Goal: Task Accomplishment & Management: Use online tool/utility

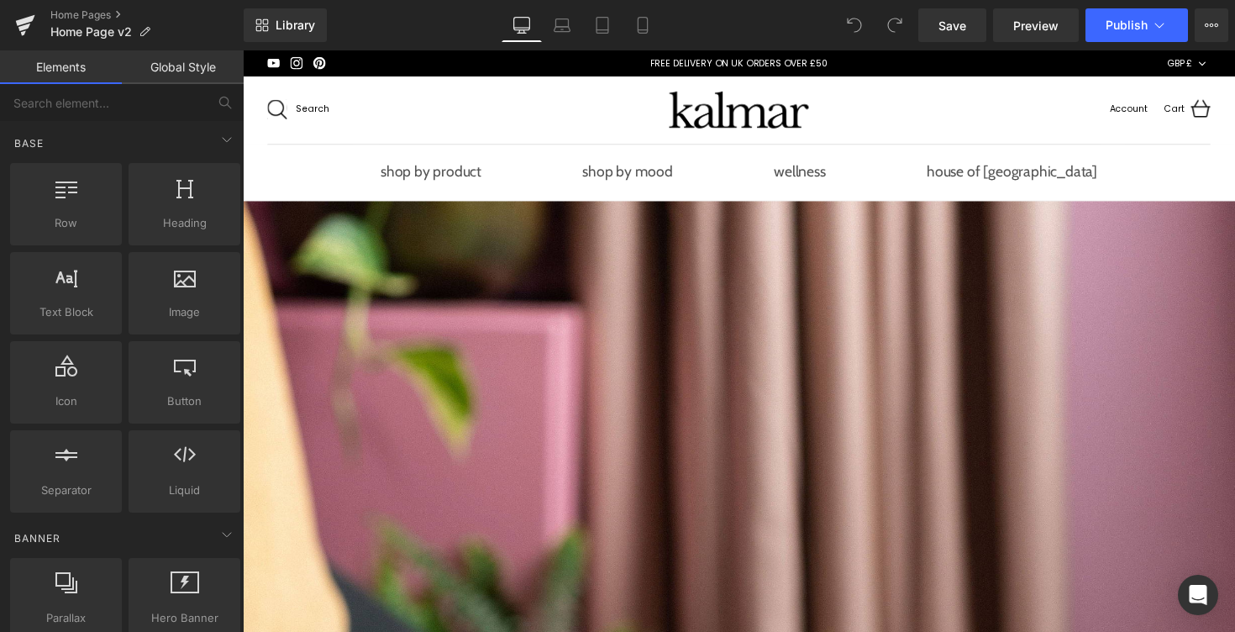
scroll to position [78, 0]
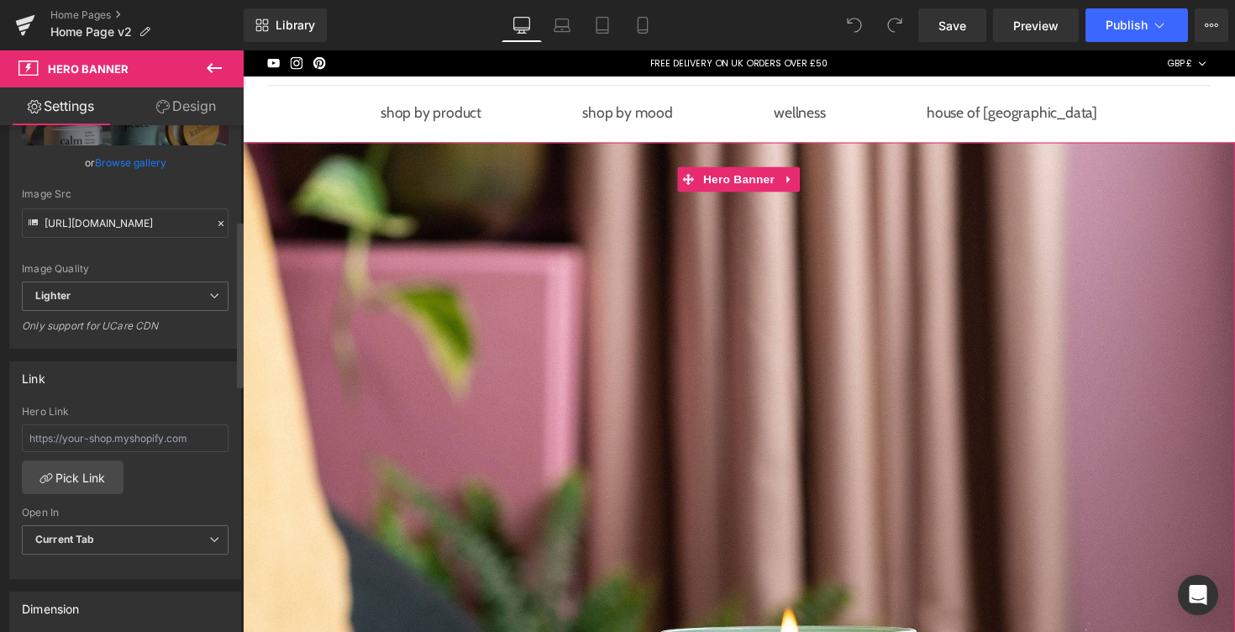
scroll to position [297, 0]
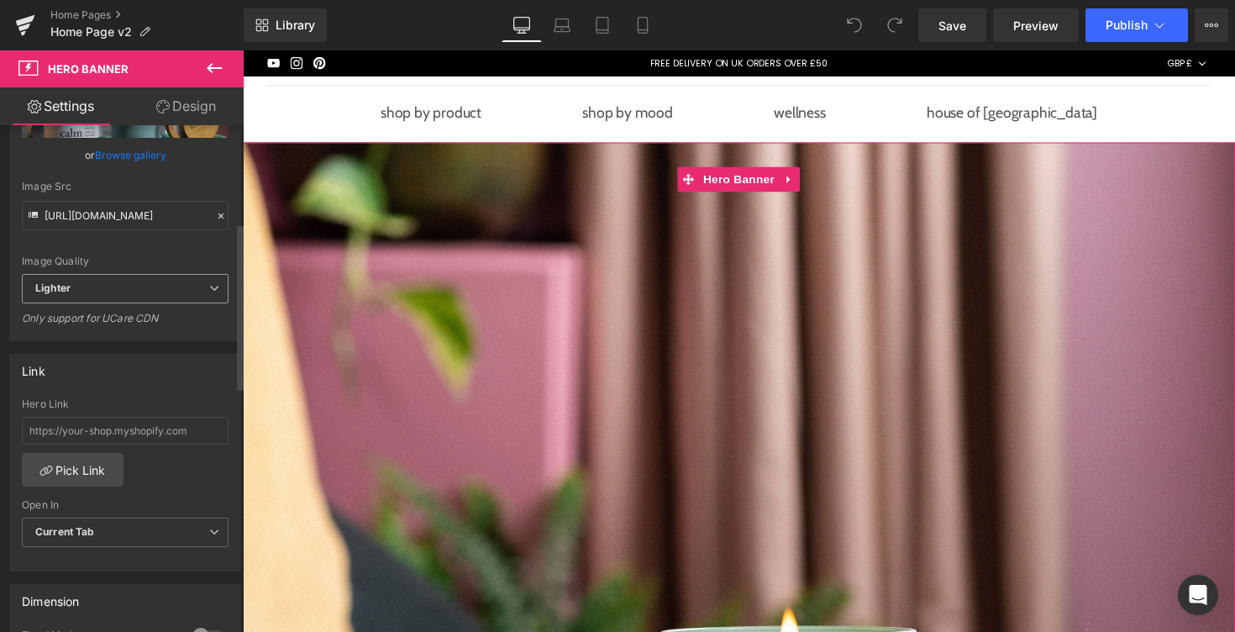
click at [155, 294] on span "Lighter" at bounding box center [125, 288] width 207 height 29
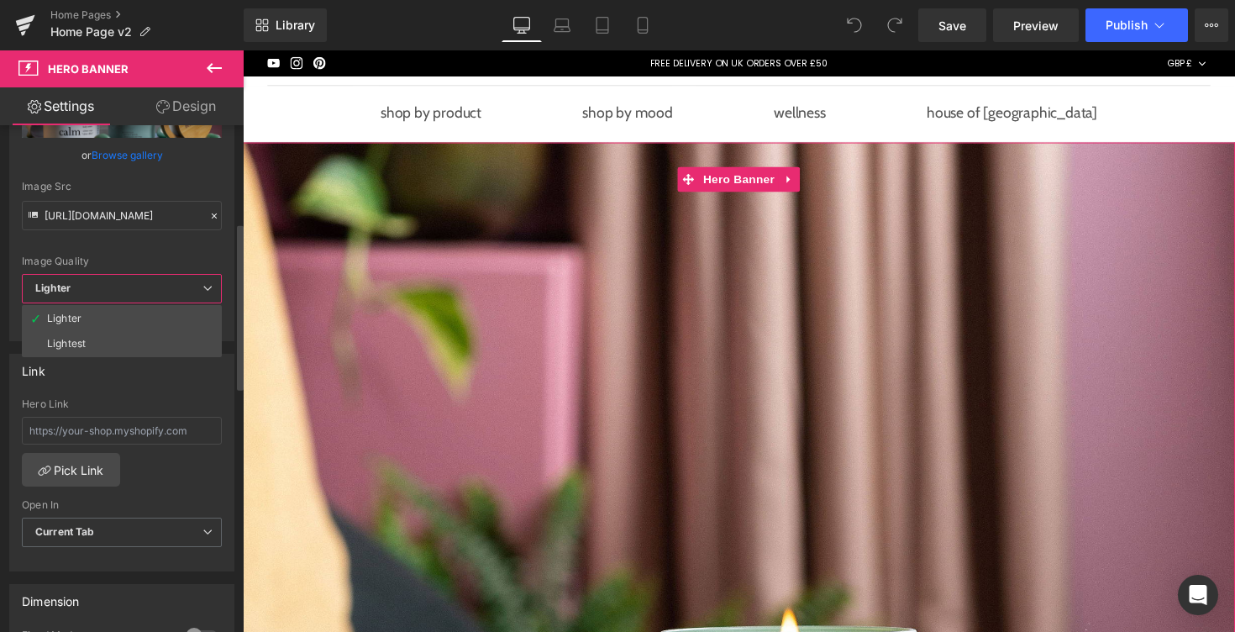
click at [176, 247] on div "Image Quality Lighter Lightest Lighter Lighter Lightest Only support for UCare …" at bounding box center [122, 147] width 200 height 253
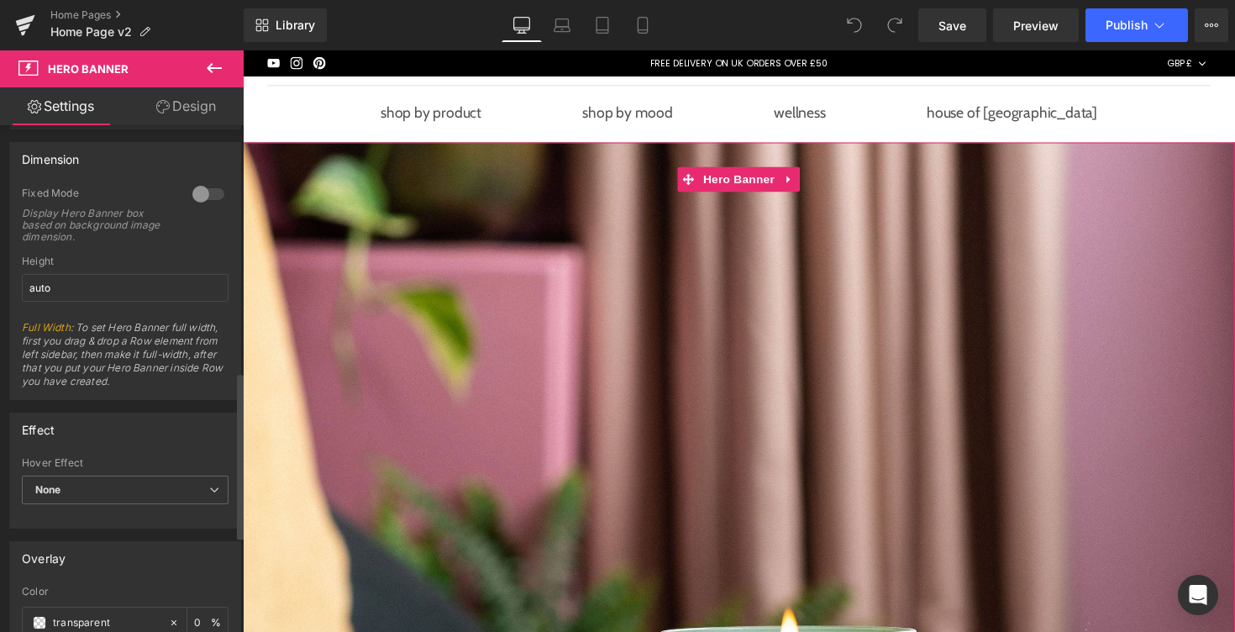
scroll to position [738, 0]
click at [171, 297] on input "auto" at bounding box center [125, 289] width 207 height 28
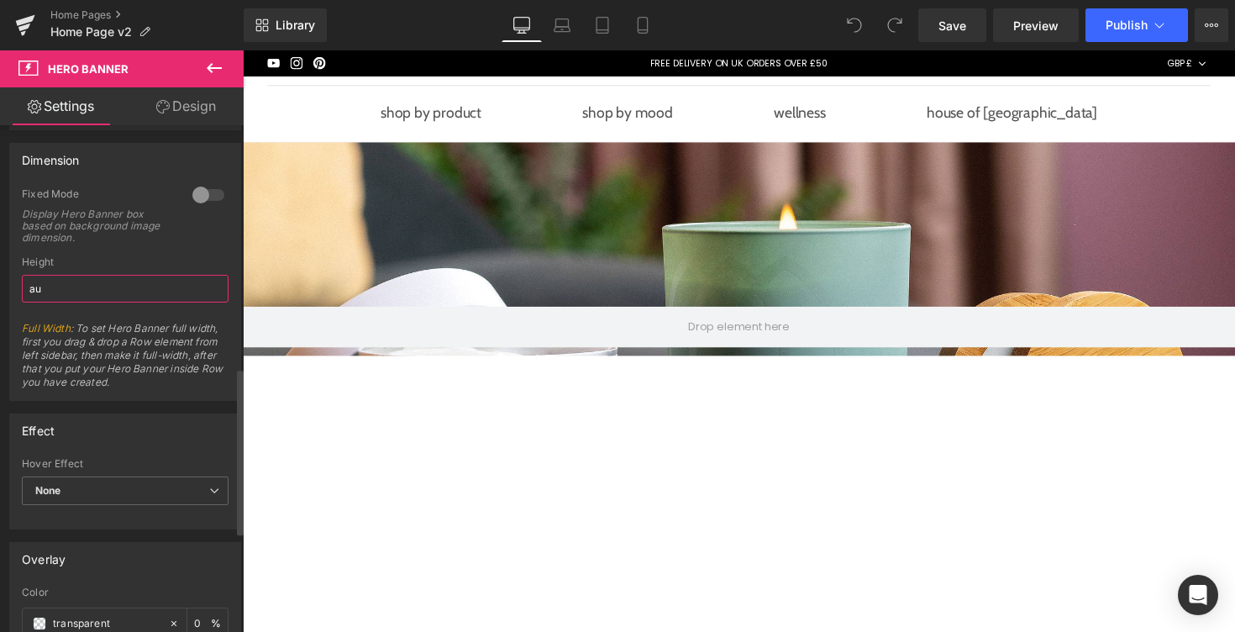
type input "a"
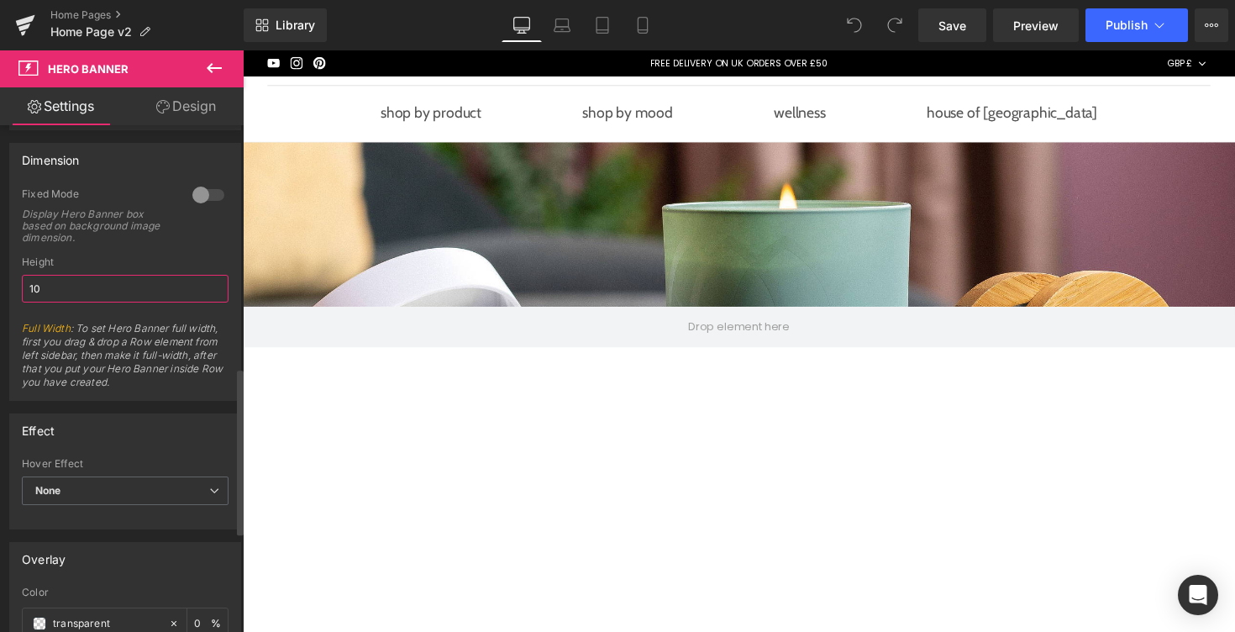
type input "1"
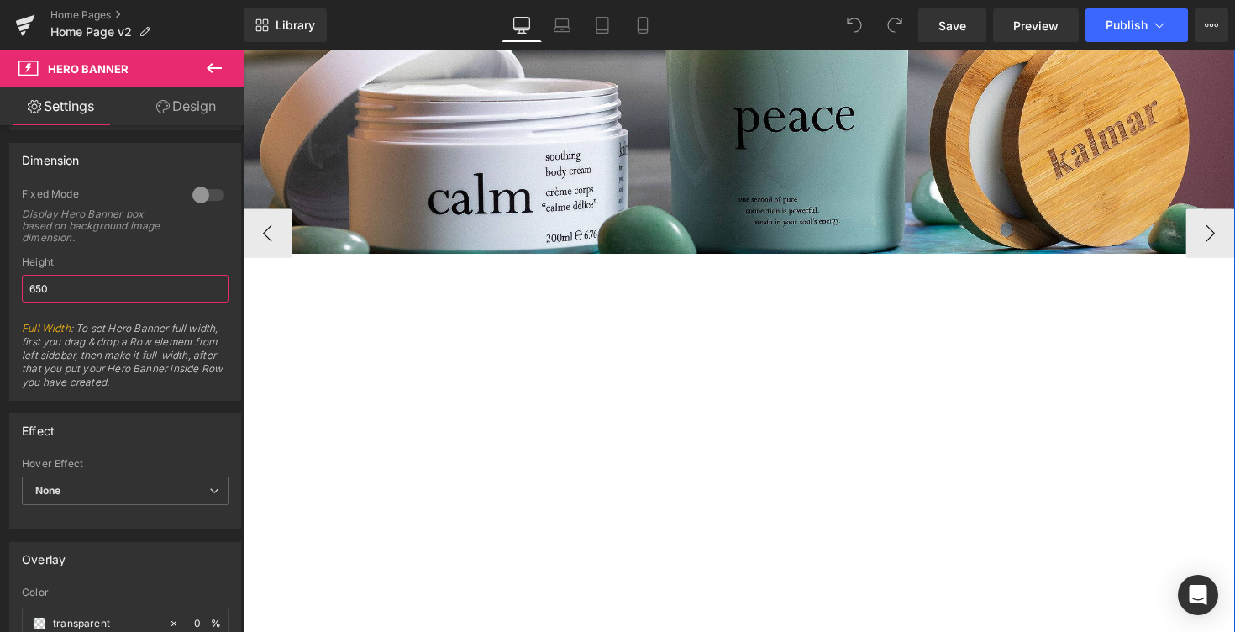
scroll to position [480, 0]
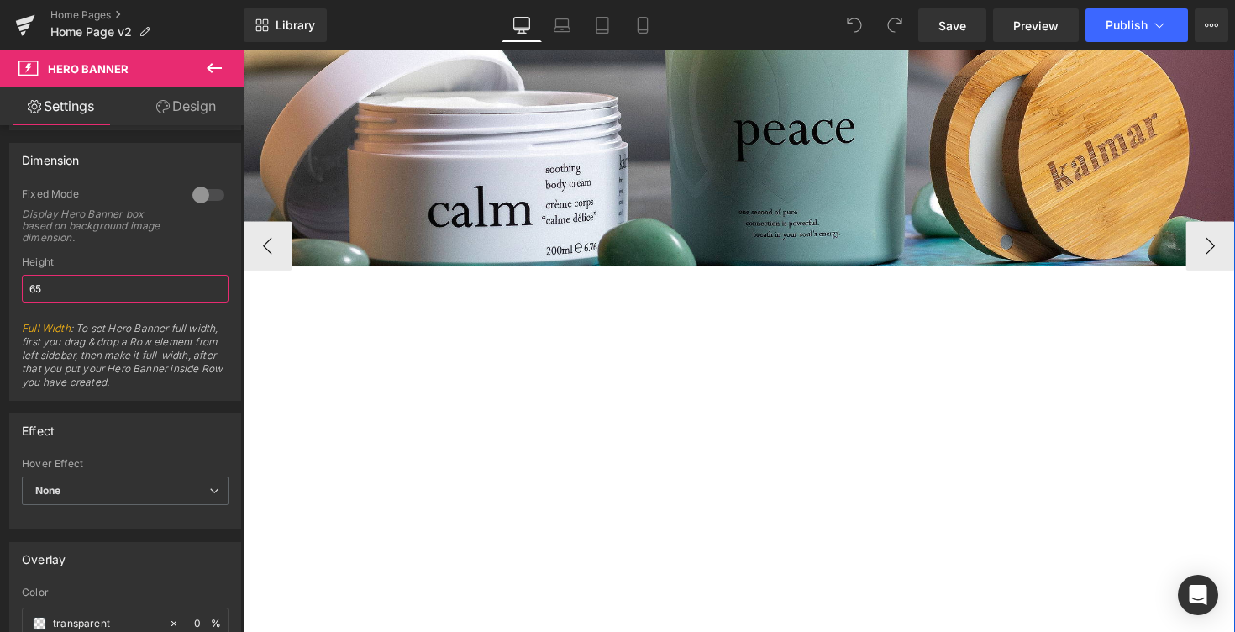
type input "6"
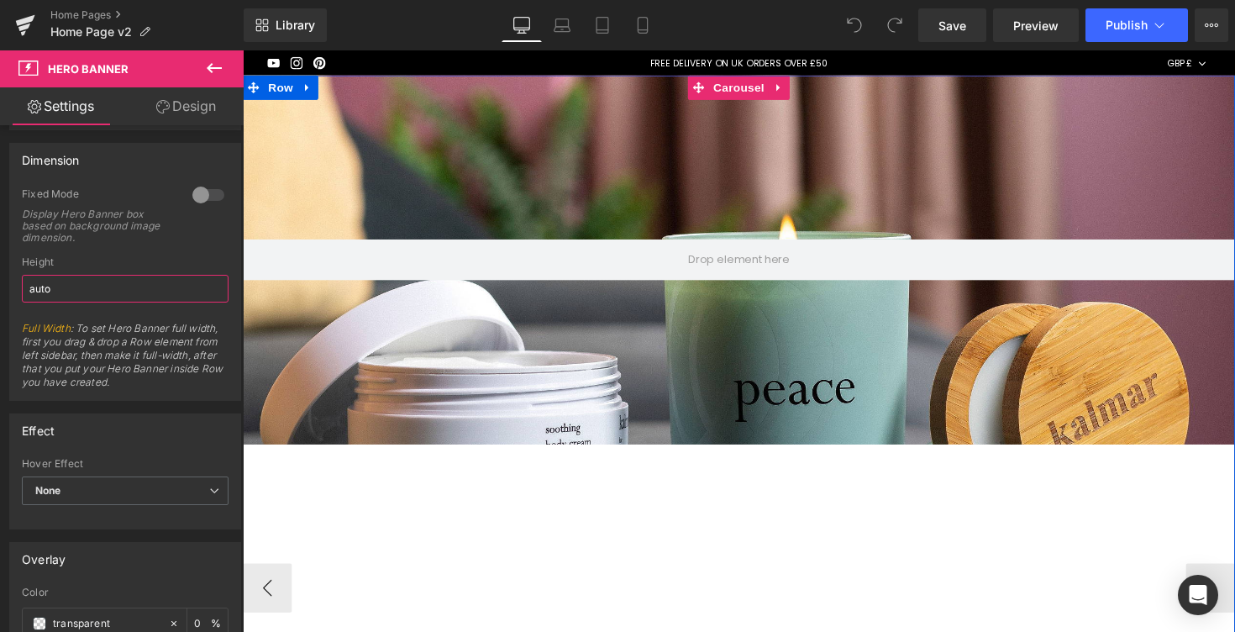
scroll to position [0, 0]
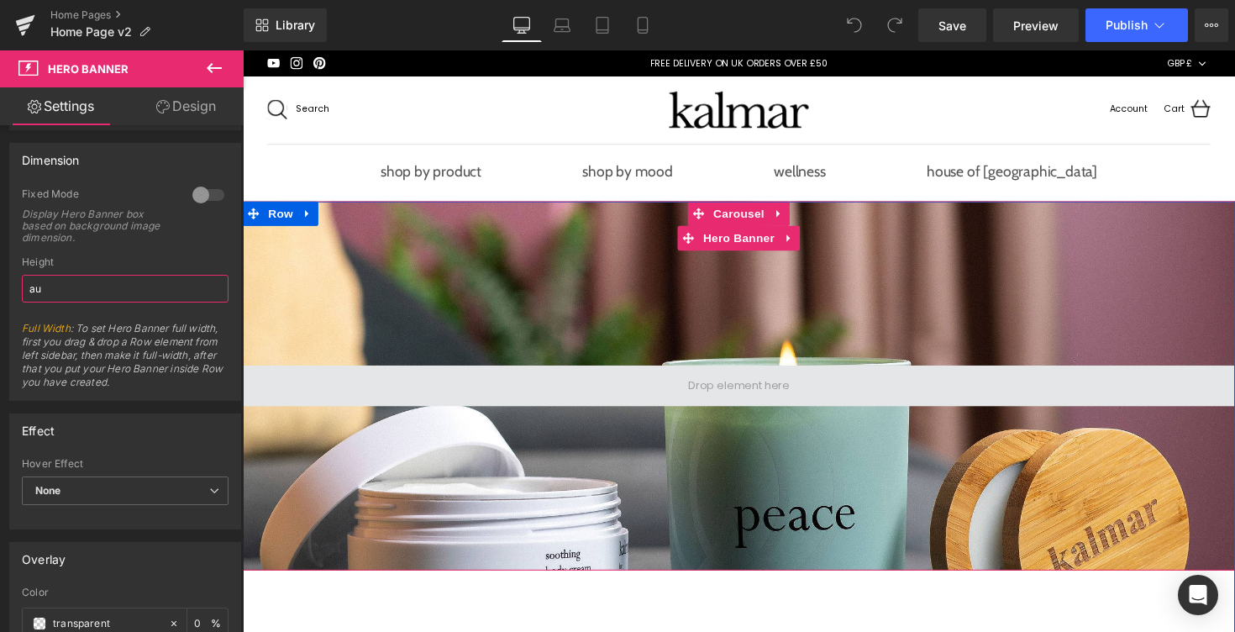
type input "a"
type input "6"
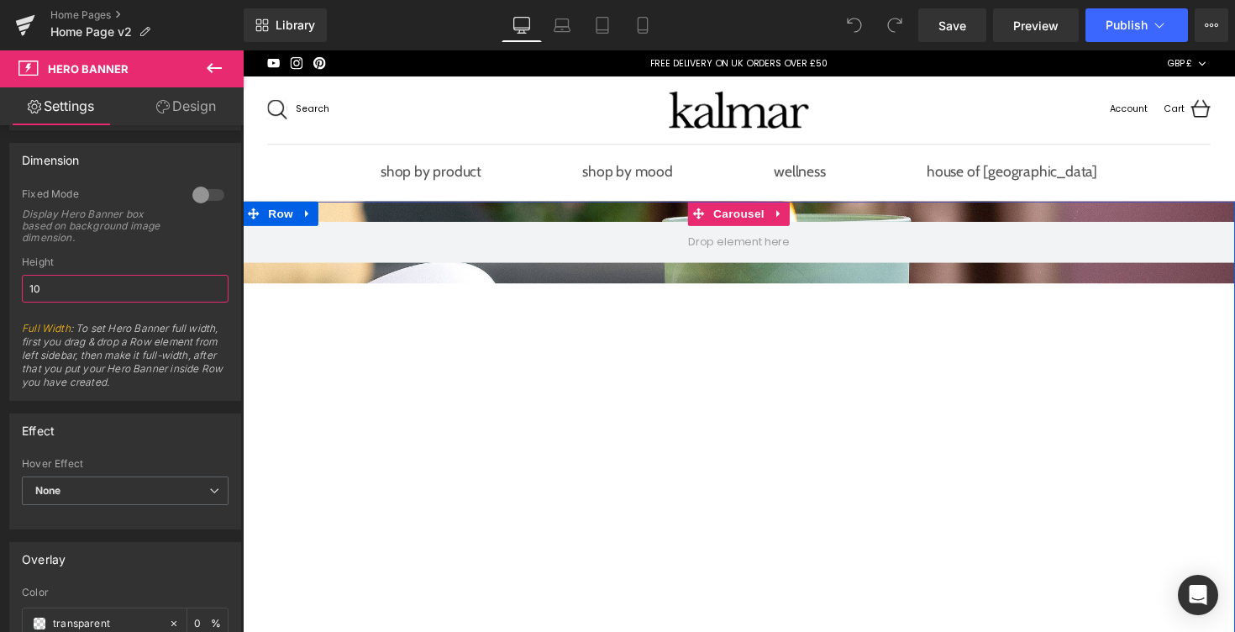
type input "1"
type input "auto"
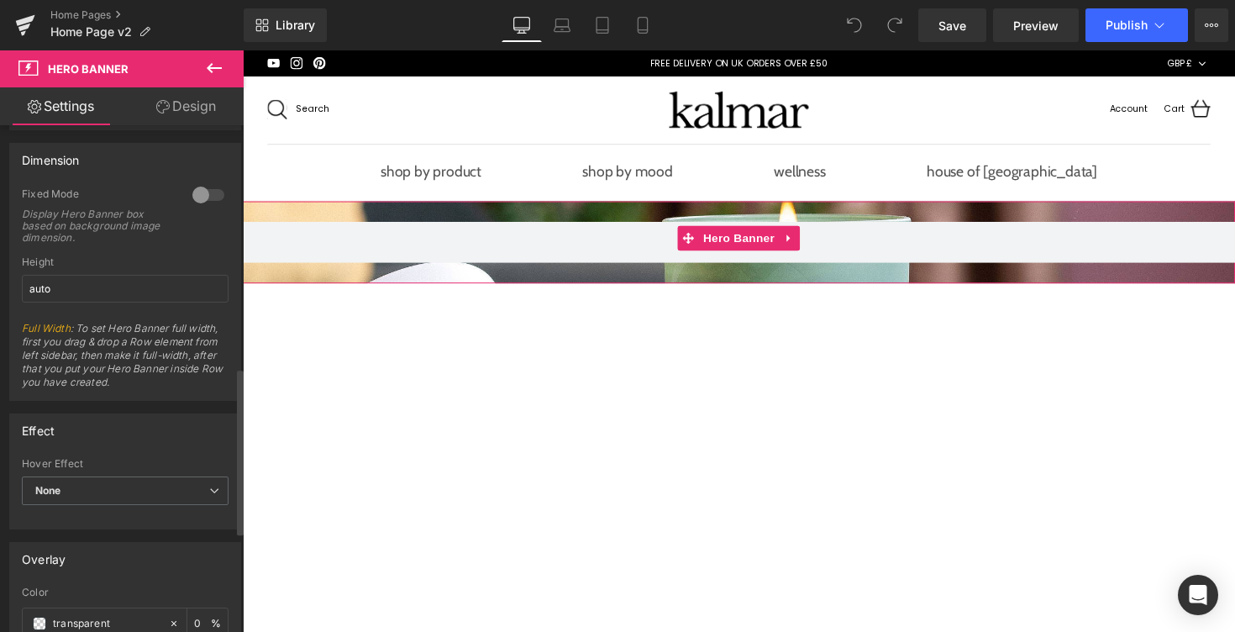
click at [195, 385] on span "Full Width : To set Hero Banner full width, first you drag & drop a Row element…" at bounding box center [125, 361] width 207 height 78
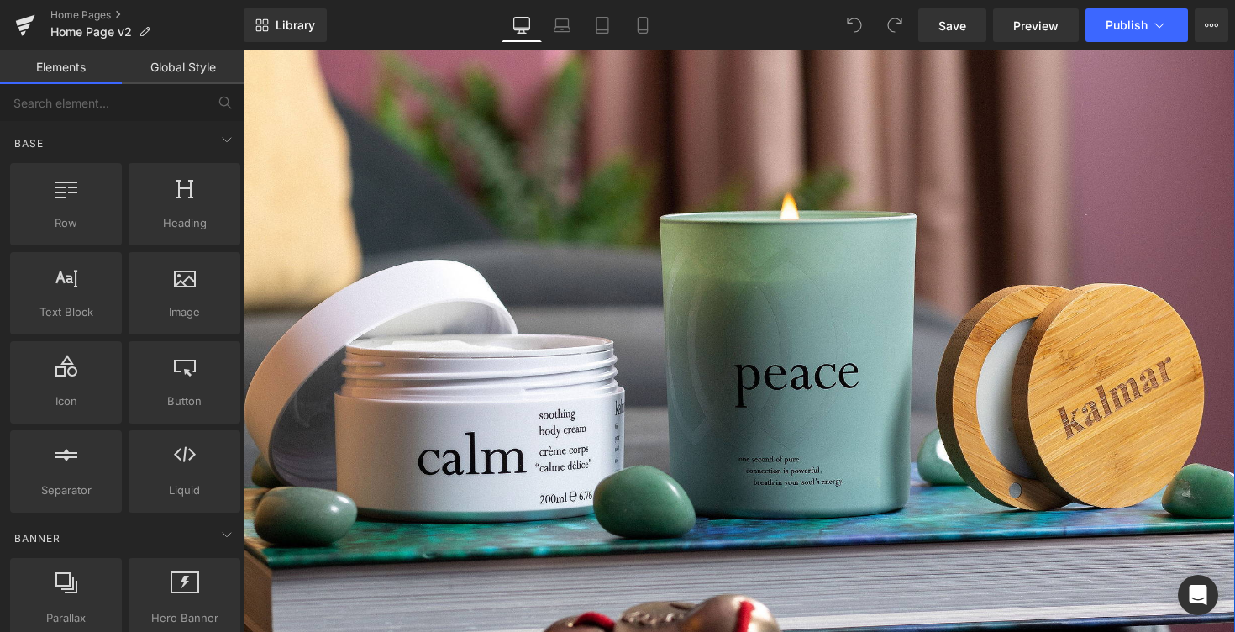
scroll to position [487, 0]
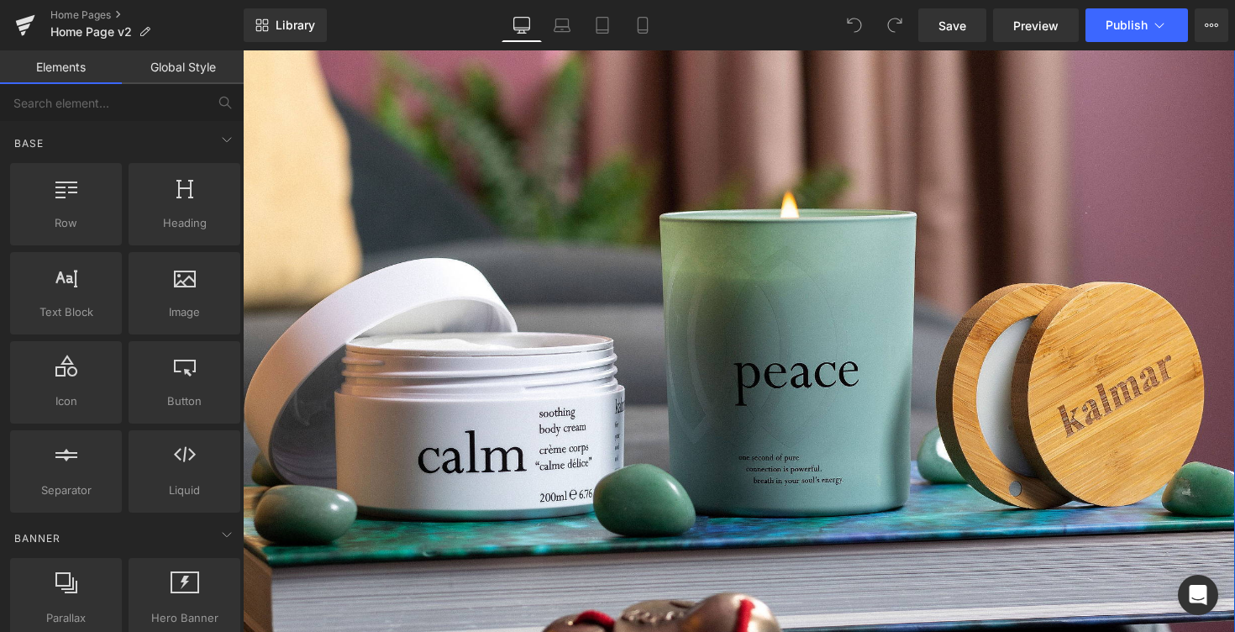
click at [692, 365] on div at bounding box center [751, 243] width 1017 height 1050
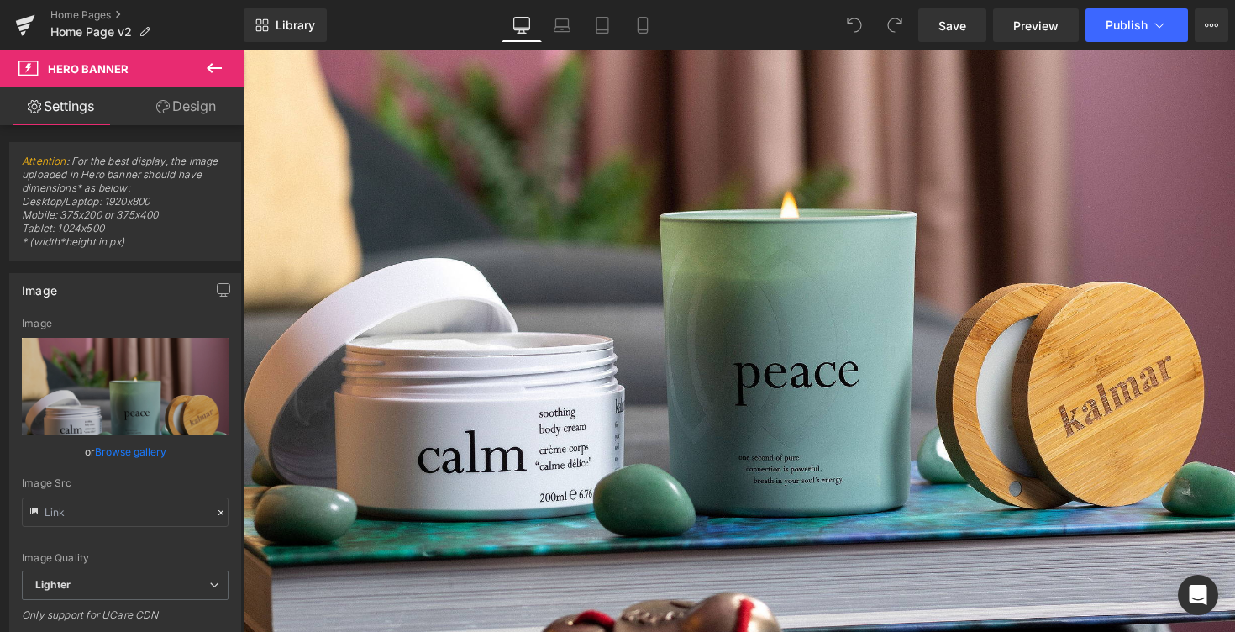
click at [210, 71] on icon at bounding box center [214, 68] width 15 height 10
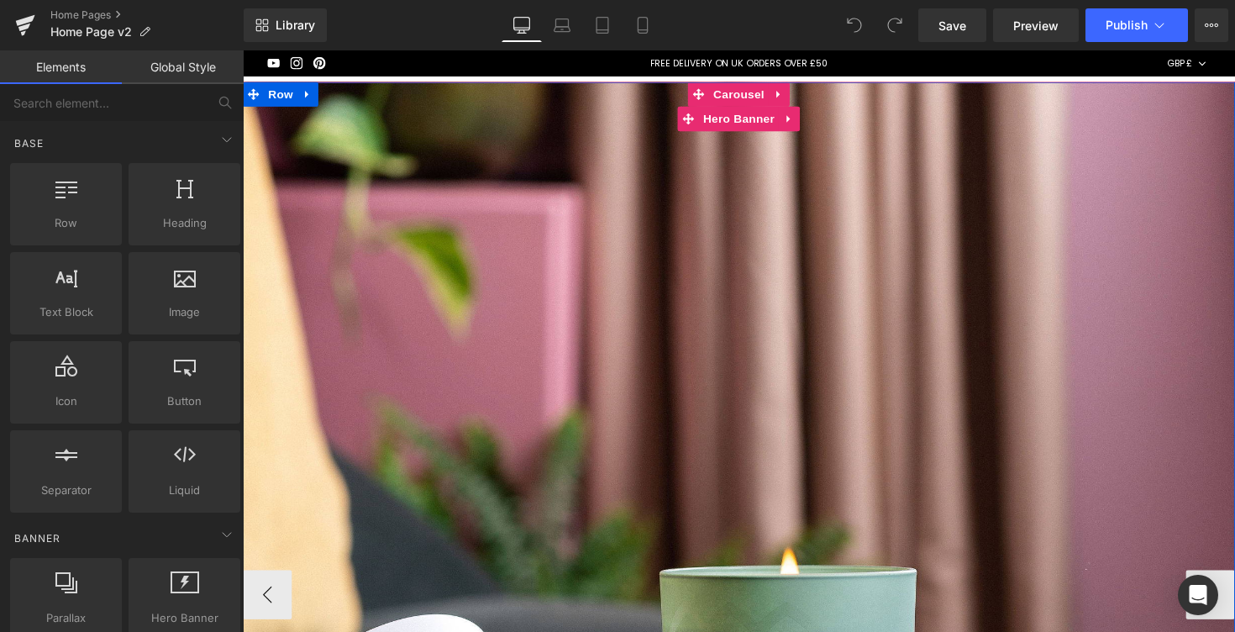
scroll to position [0, 0]
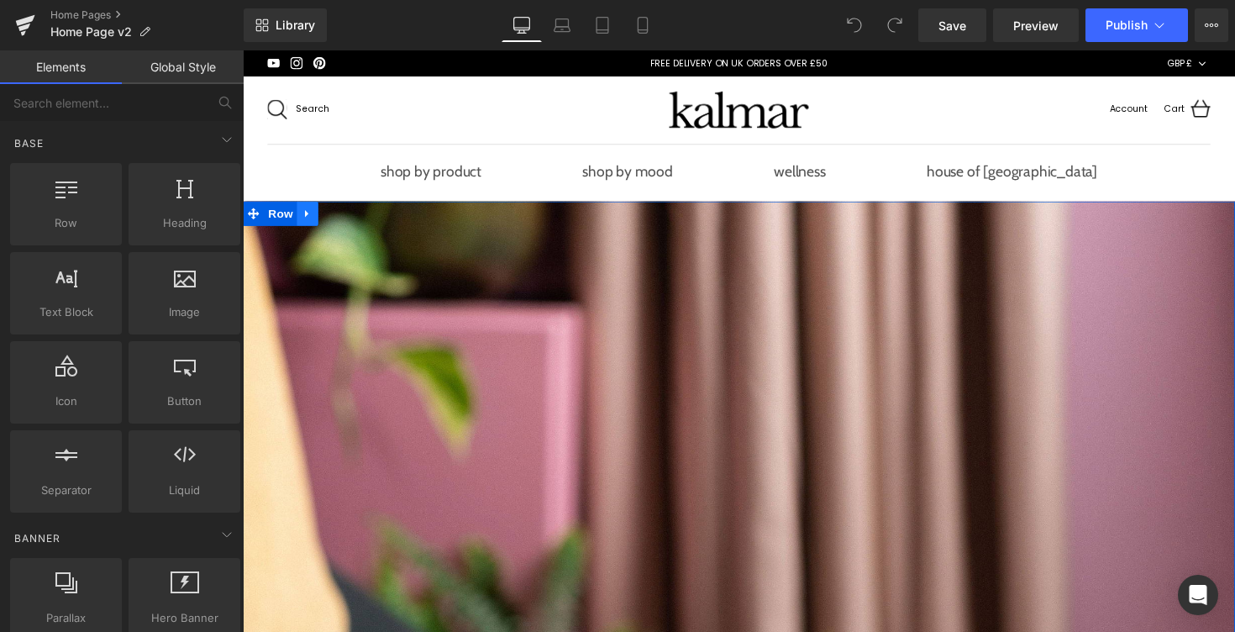
click at [307, 218] on icon at bounding box center [308, 217] width 3 height 8
click at [276, 218] on span "Row" at bounding box center [282, 217] width 34 height 25
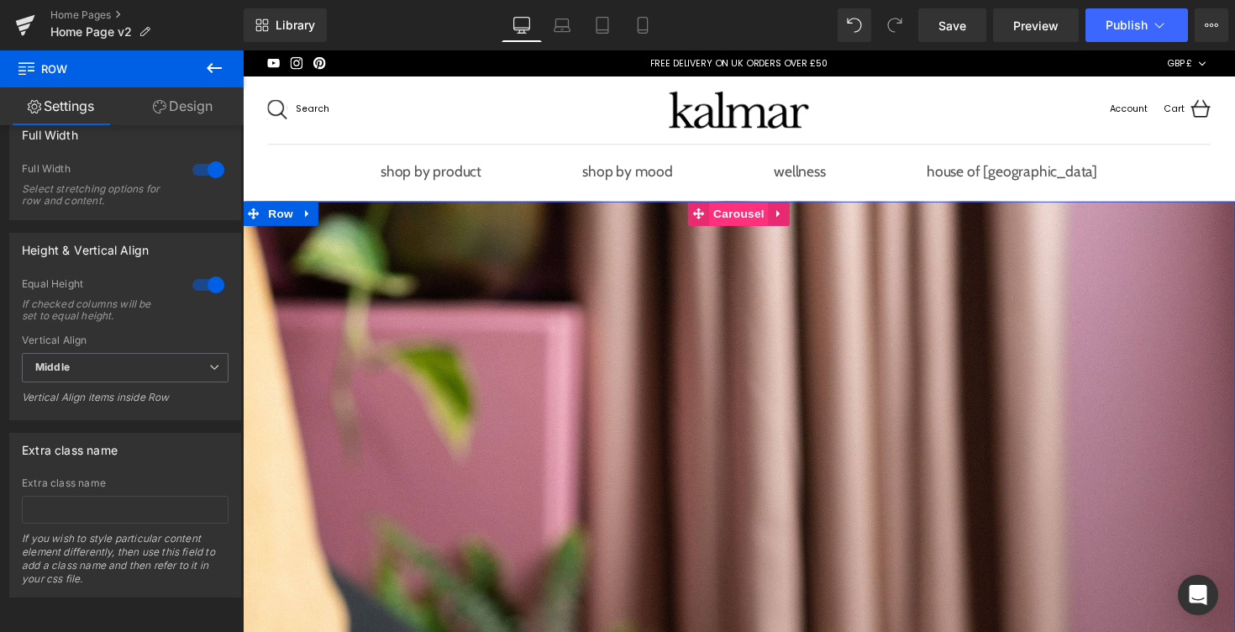
click at [736, 226] on span "Carousel" at bounding box center [751, 217] width 61 height 25
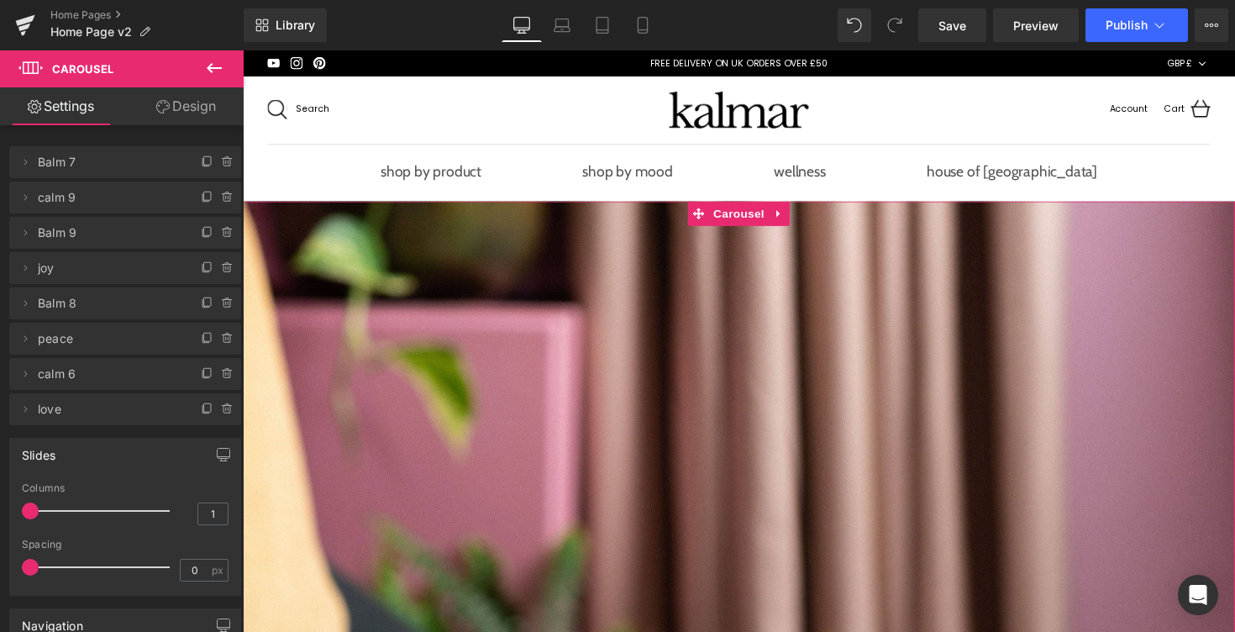
click at [148, 111] on link "Design" at bounding box center [186, 106] width 122 height 38
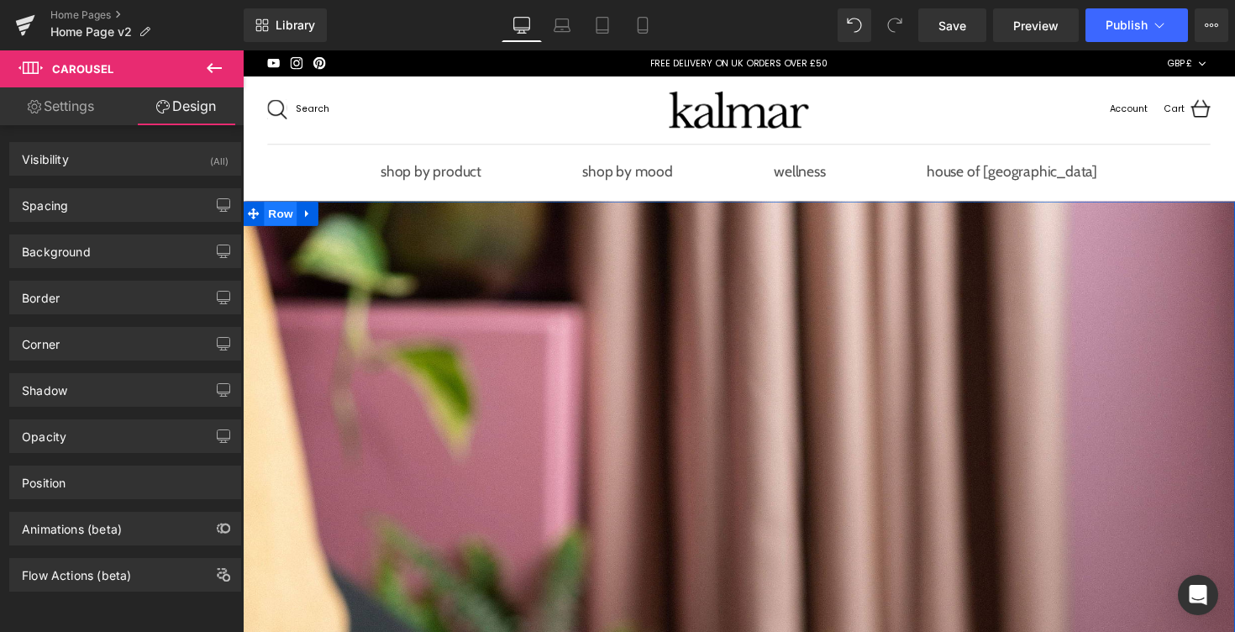
click at [283, 208] on span "Row" at bounding box center [282, 217] width 34 height 25
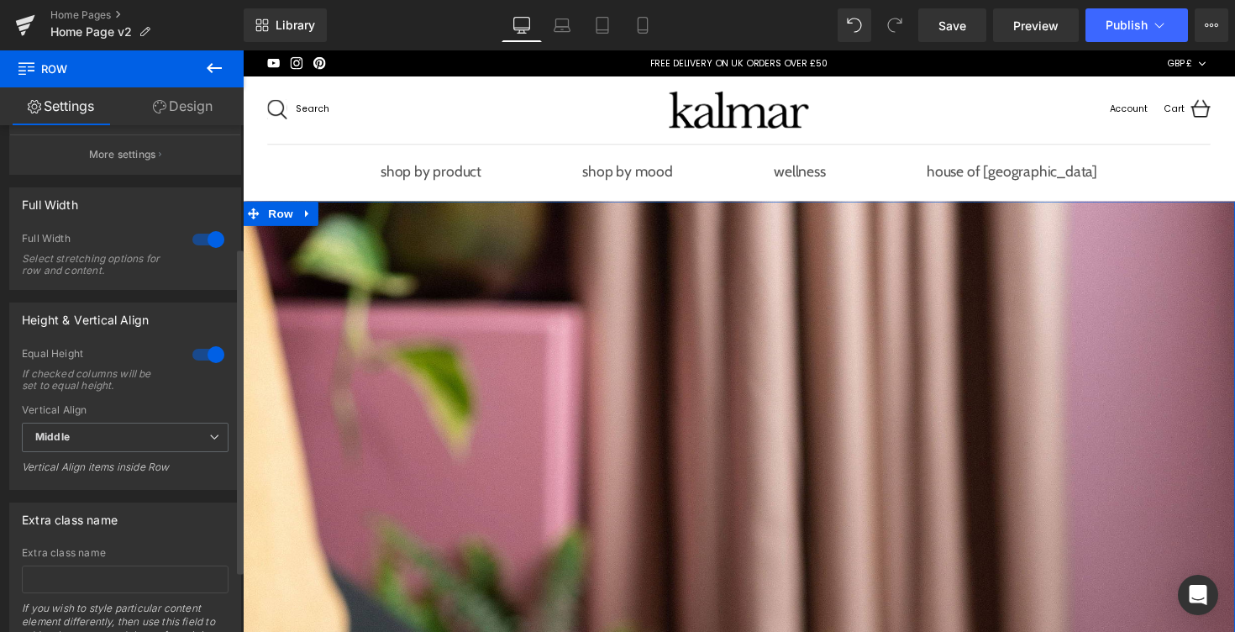
scroll to position [203, 0]
click at [212, 347] on div at bounding box center [208, 352] width 40 height 27
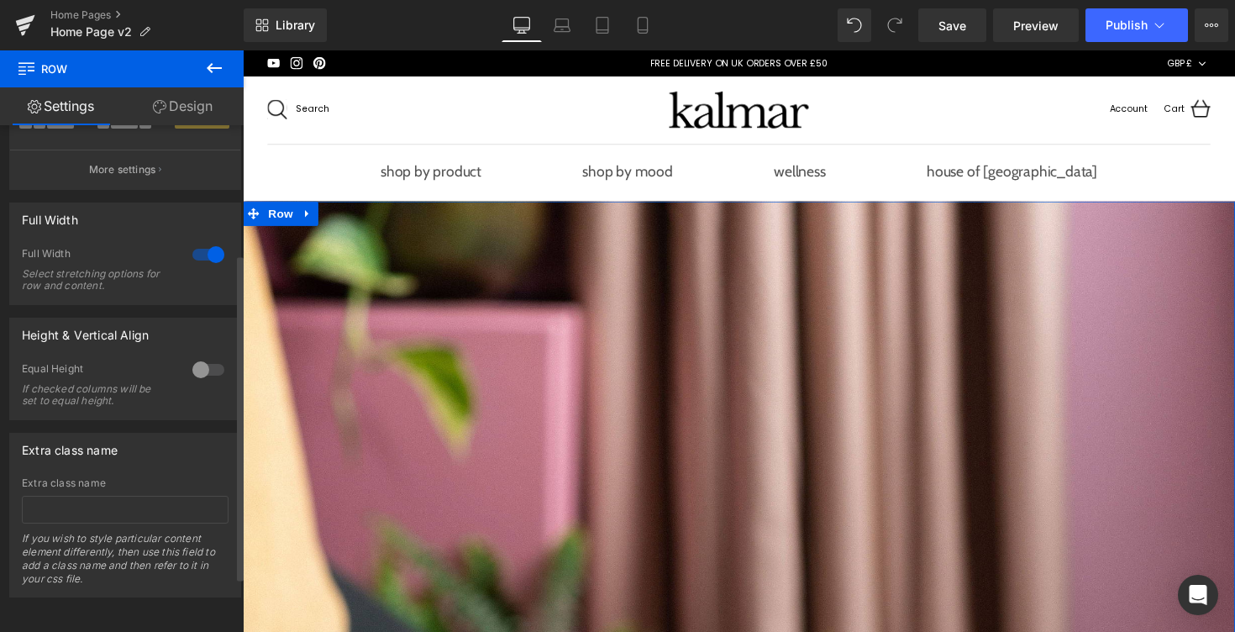
click at [208, 356] on div at bounding box center [208, 369] width 40 height 27
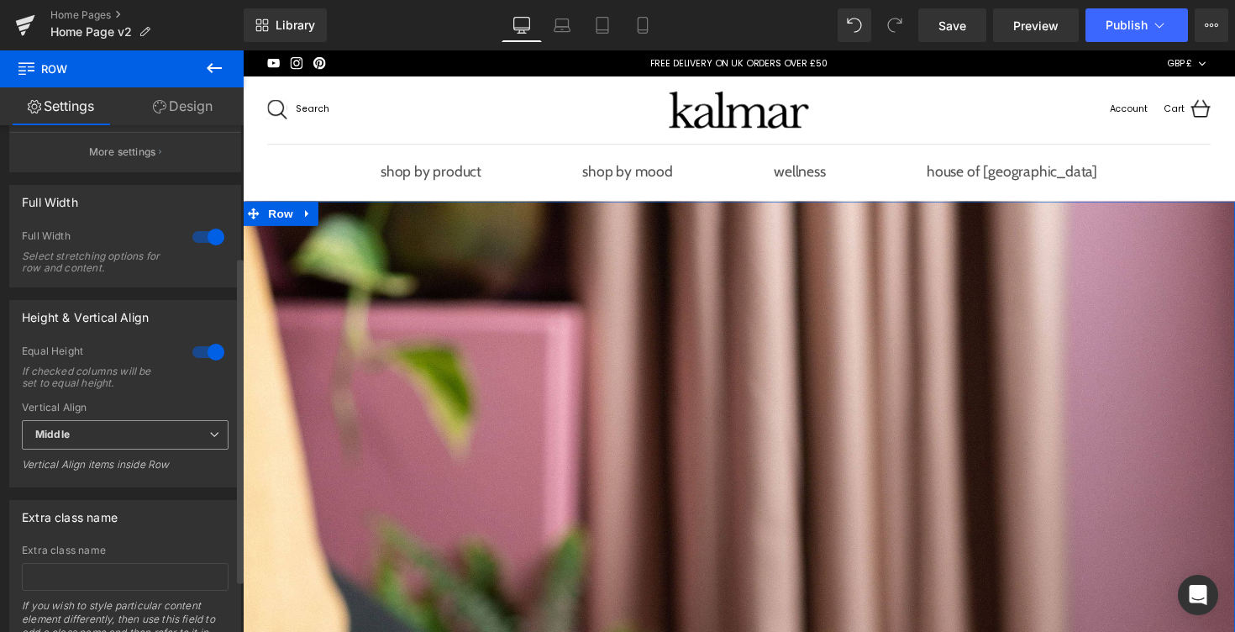
click at [147, 444] on span "Middle" at bounding box center [125, 434] width 207 height 29
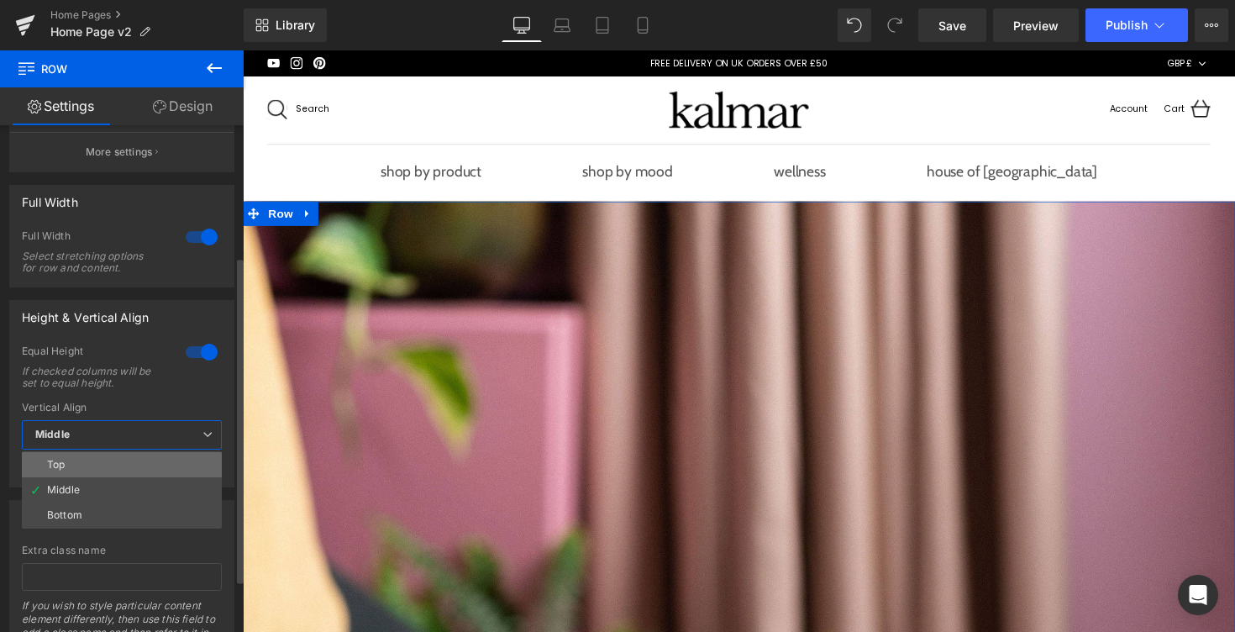
click at [139, 471] on li "Top" at bounding box center [122, 464] width 200 height 25
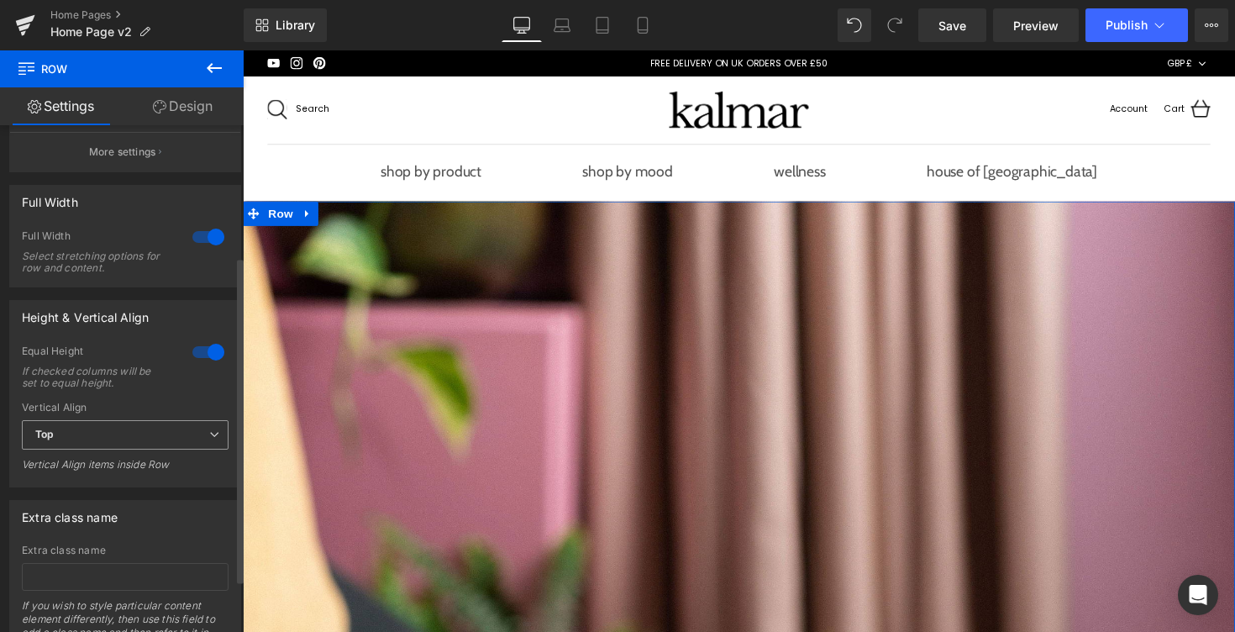
click at [169, 437] on span "Top" at bounding box center [125, 434] width 207 height 29
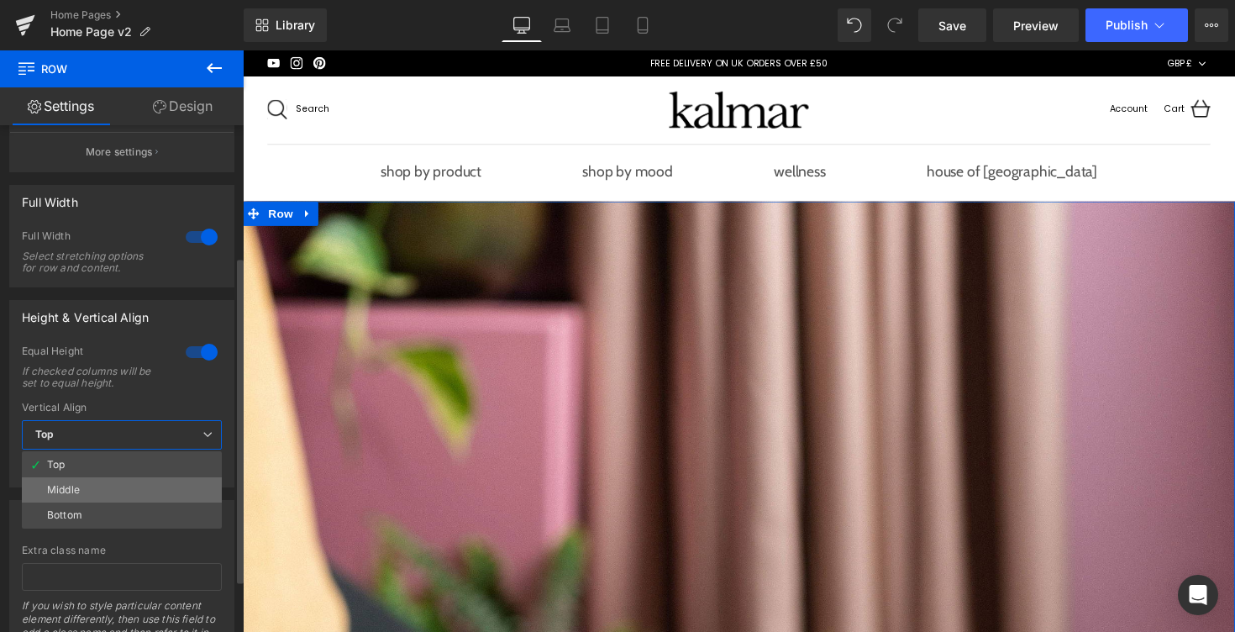
click at [154, 487] on li "Middle" at bounding box center [122, 489] width 200 height 25
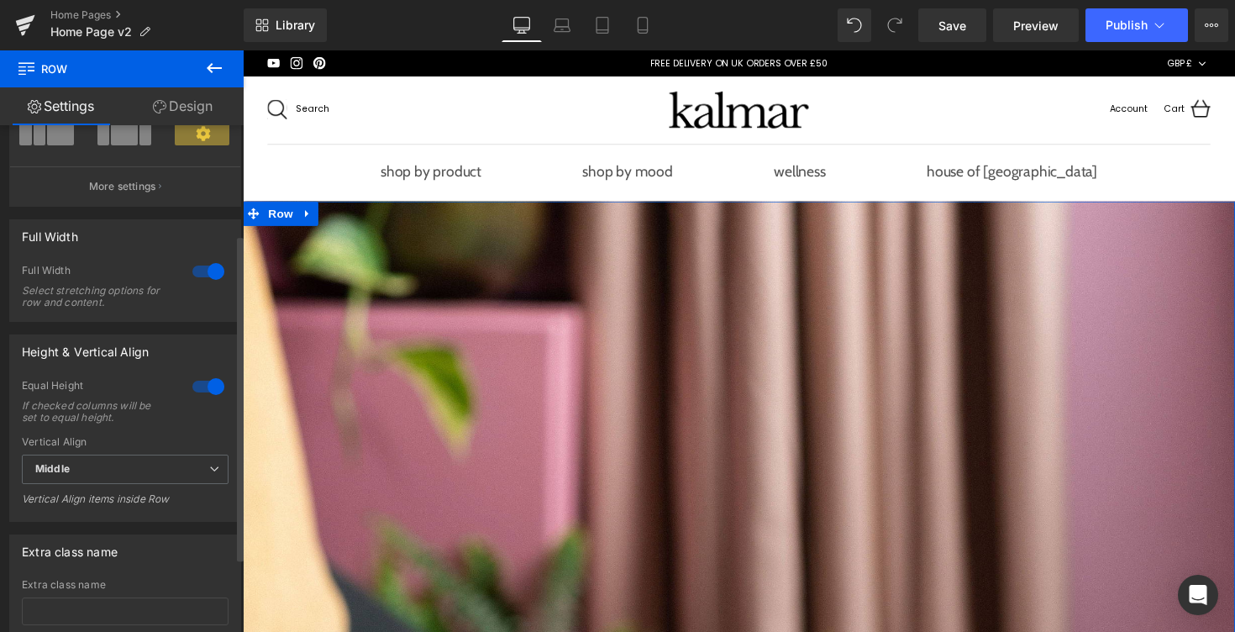
scroll to position [0, 0]
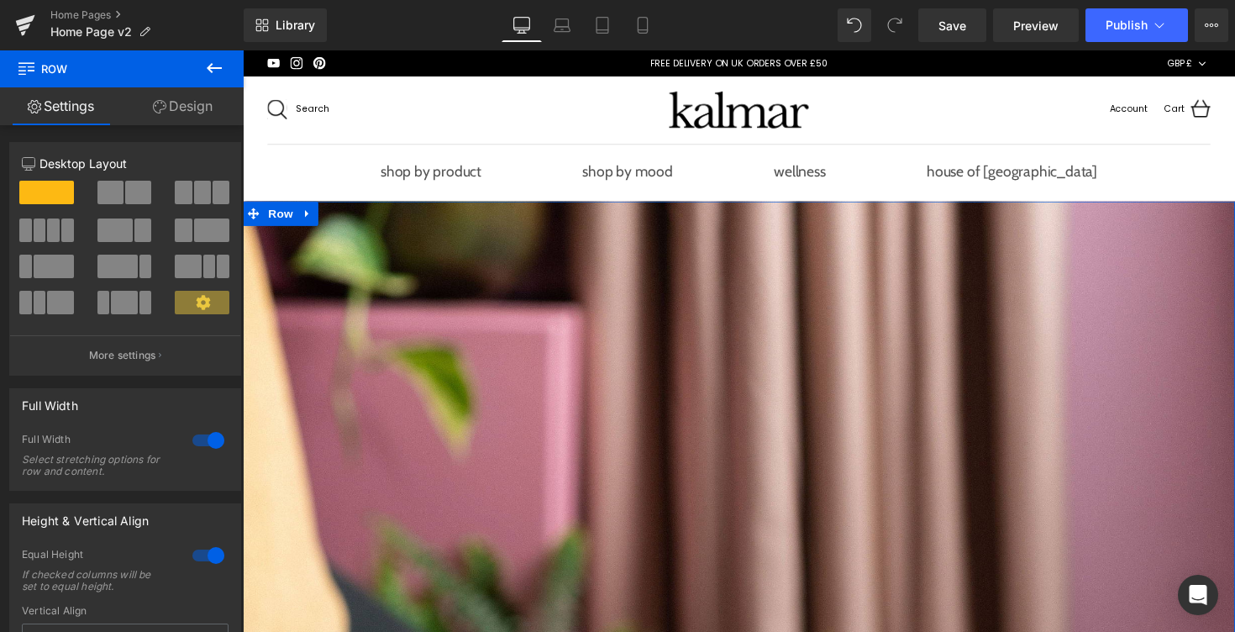
click at [171, 114] on link "Design" at bounding box center [183, 106] width 122 height 38
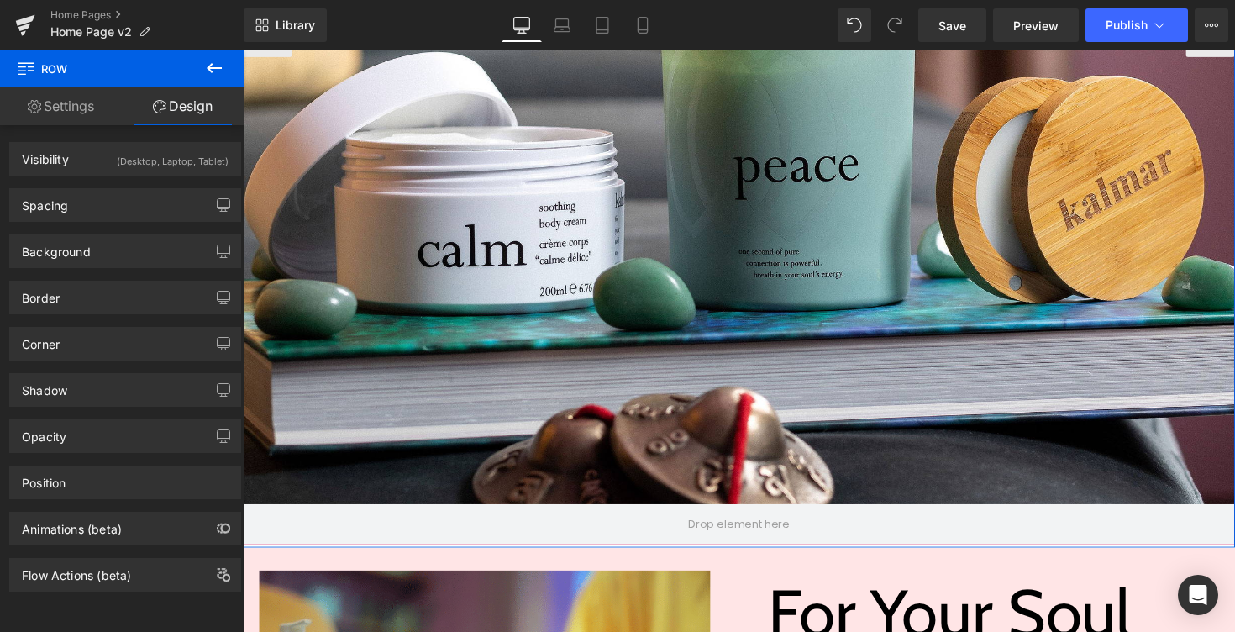
scroll to position [737, 0]
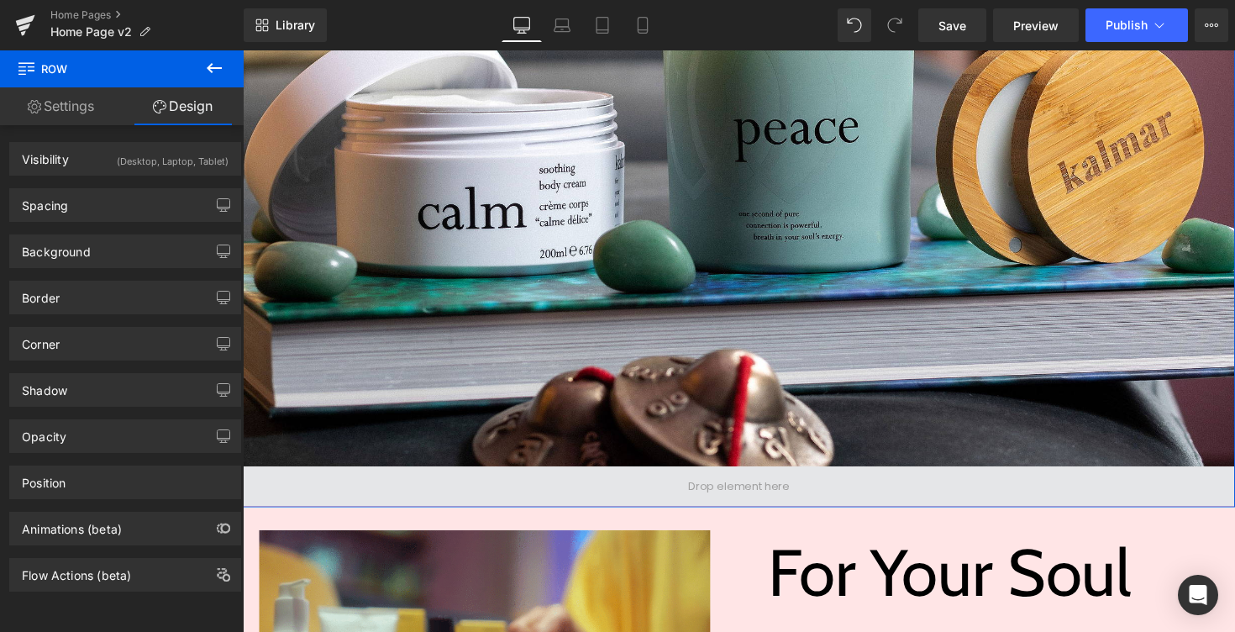
drag, startPoint x: 362, startPoint y: 518, endPoint x: 364, endPoint y: 481, distance: 37.0
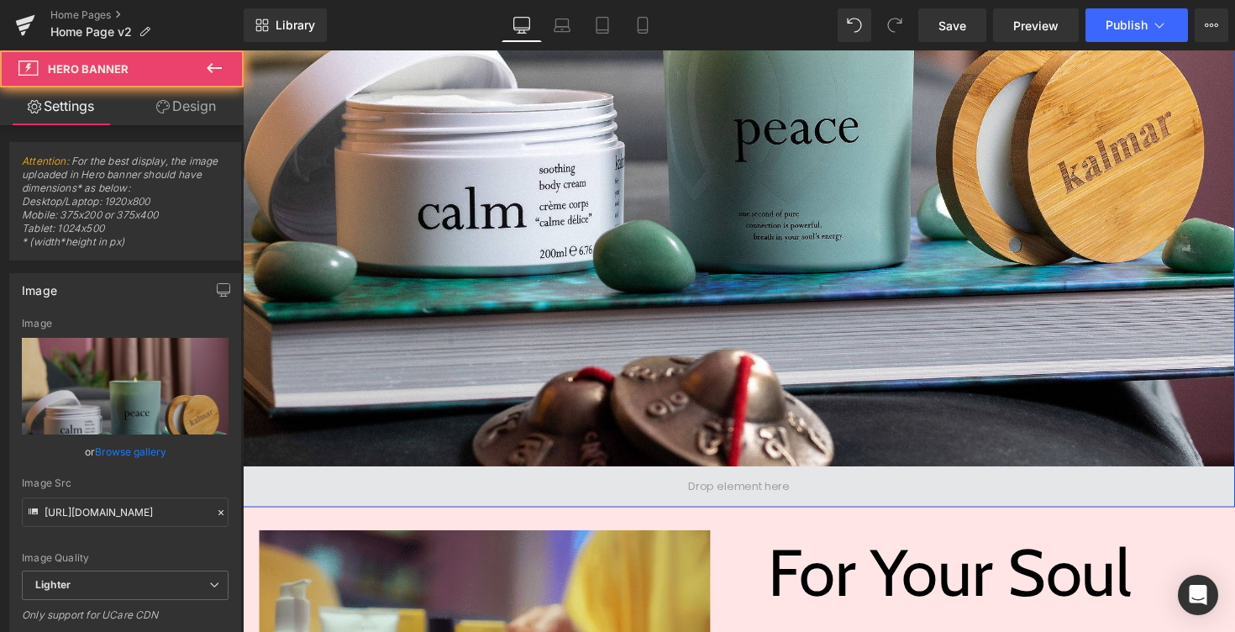
click at [520, 479] on span at bounding box center [751, 497] width 1017 height 42
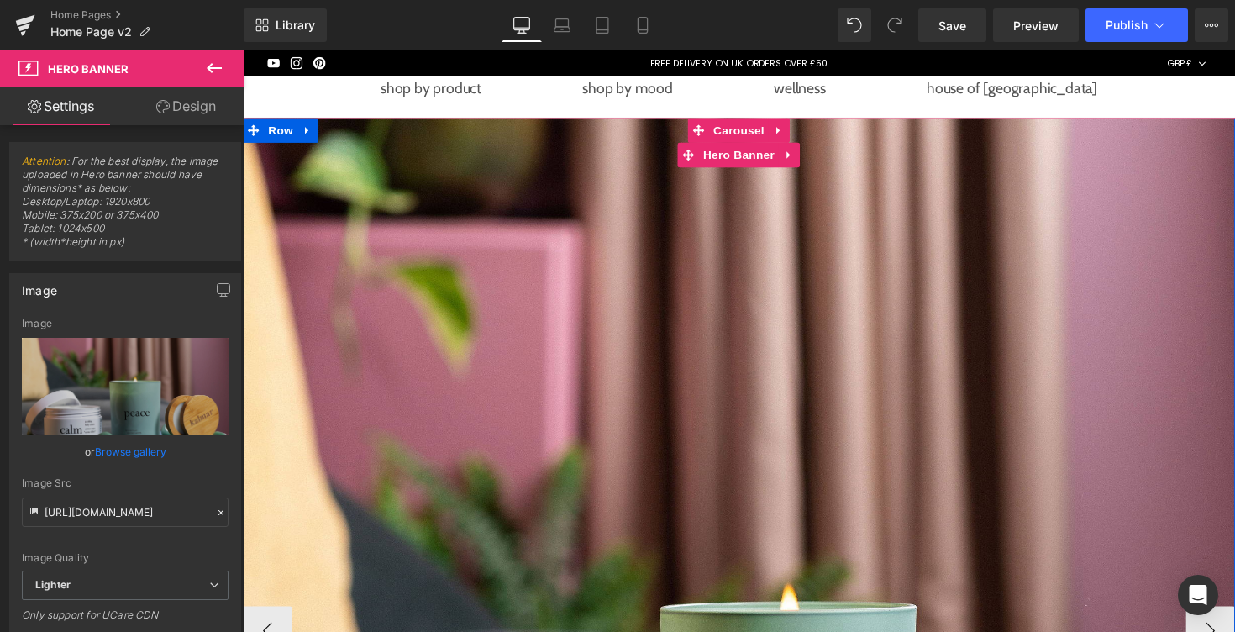
scroll to position [77, 0]
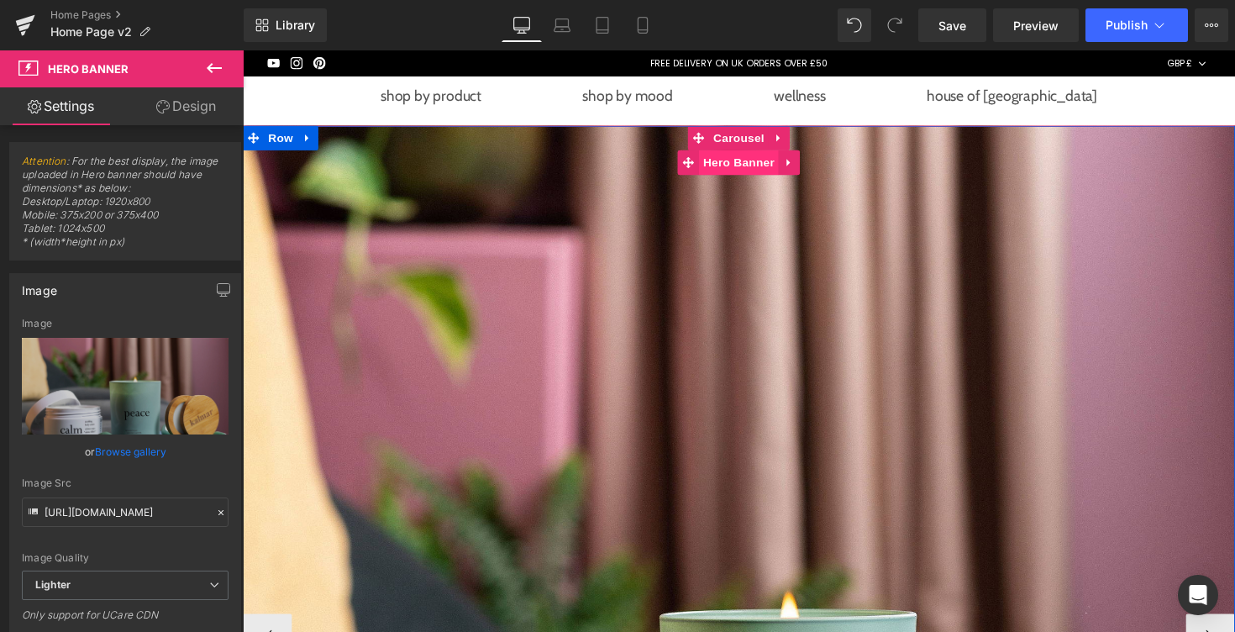
click at [762, 161] on span "Hero Banner" at bounding box center [751, 165] width 82 height 25
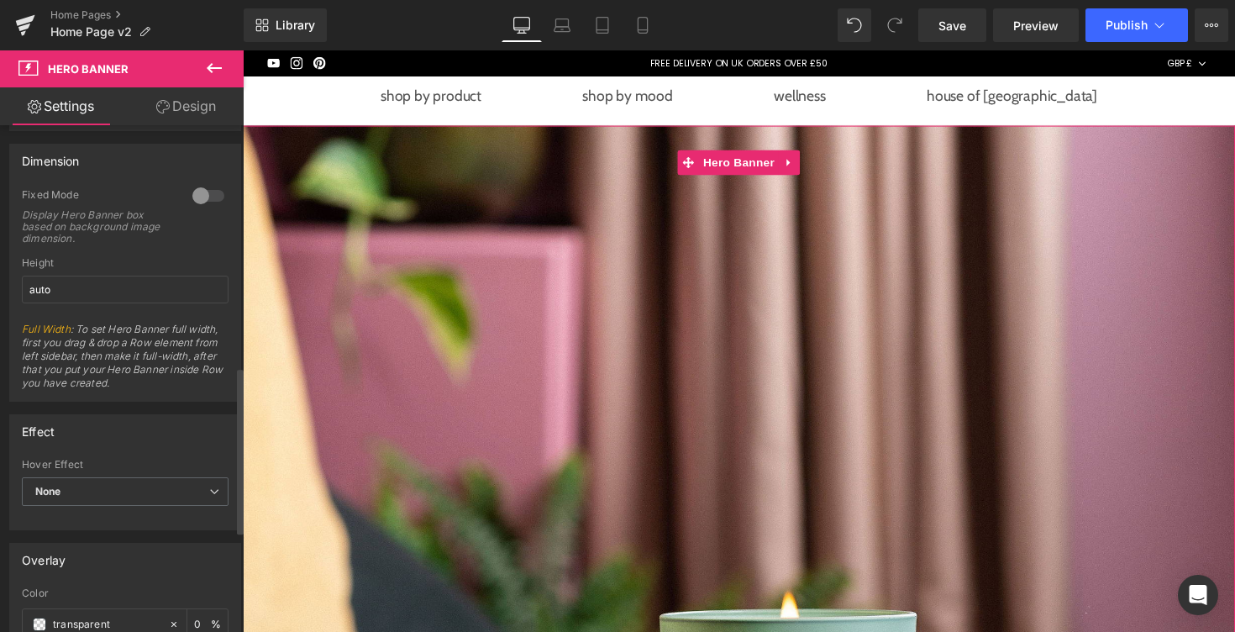
scroll to position [735, 0]
click at [202, 202] on div at bounding box center [208, 197] width 40 height 27
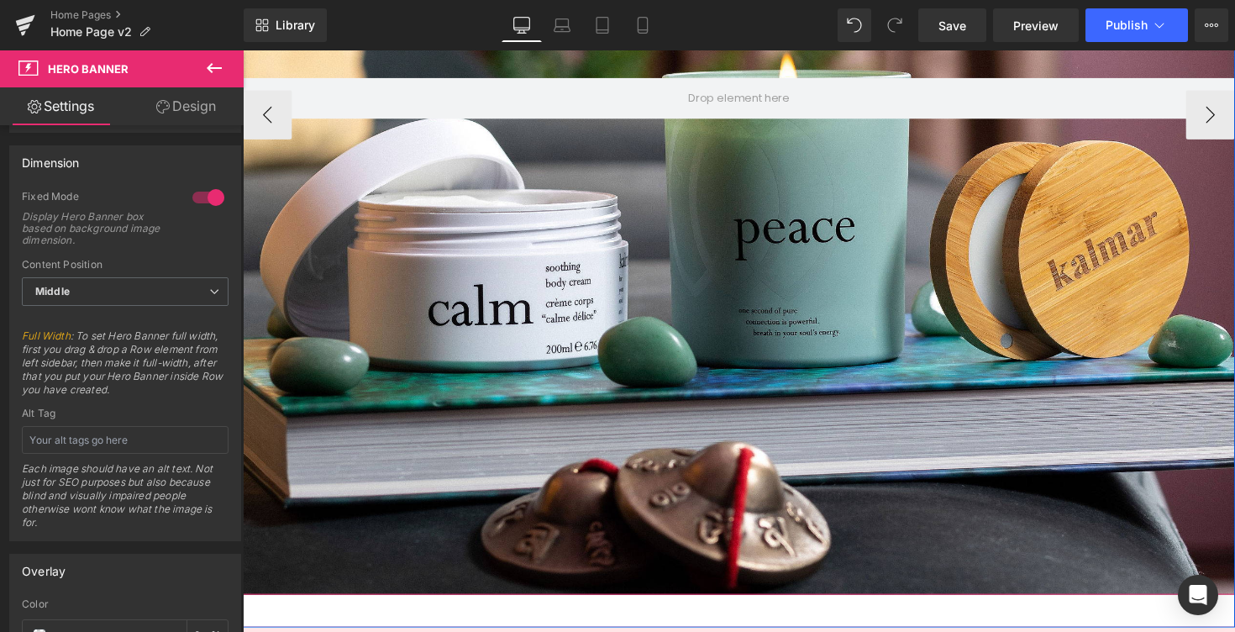
scroll to position [627, 0]
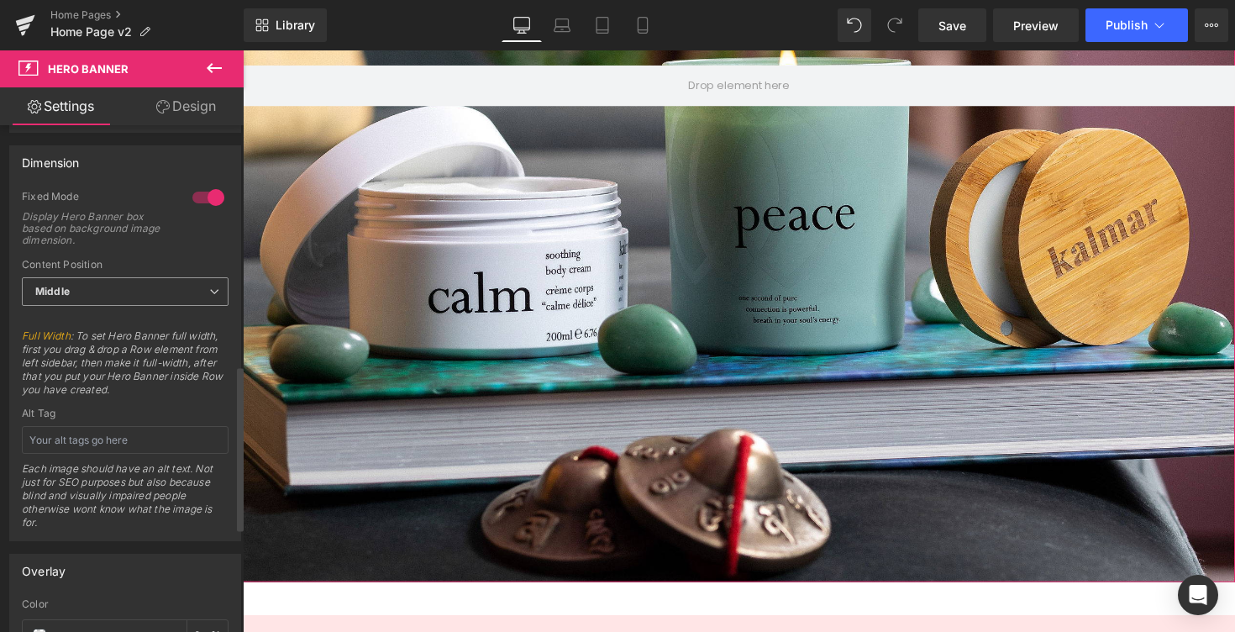
click at [192, 294] on span "Middle" at bounding box center [125, 291] width 207 height 29
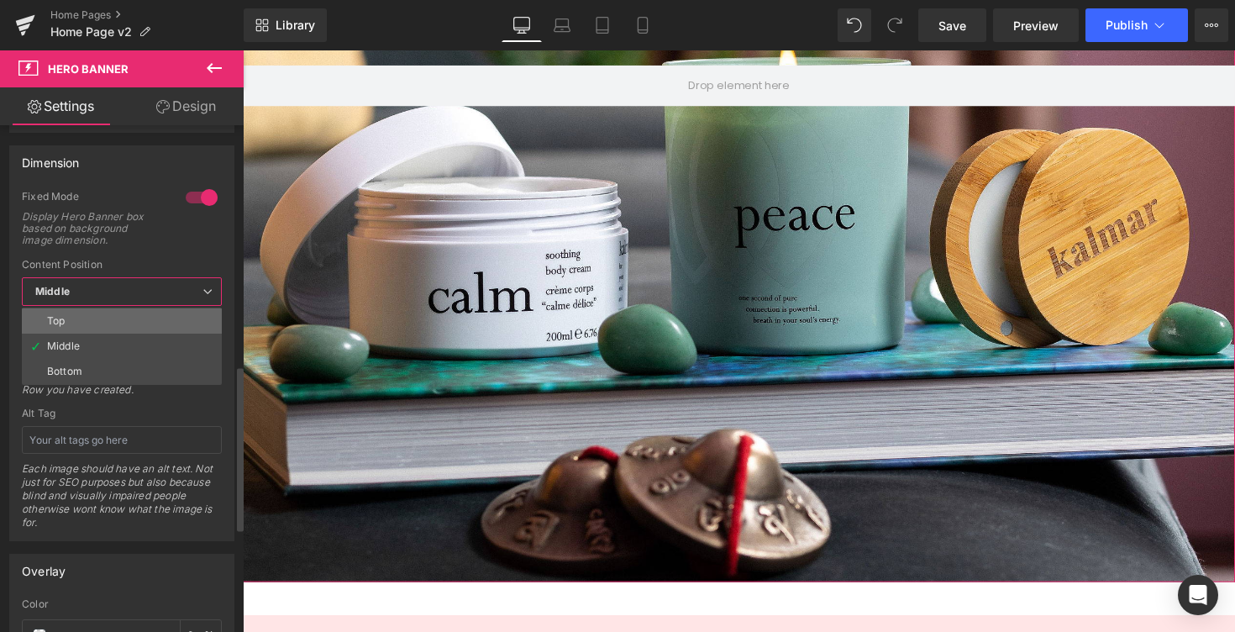
click at [150, 321] on li "Top" at bounding box center [122, 320] width 200 height 25
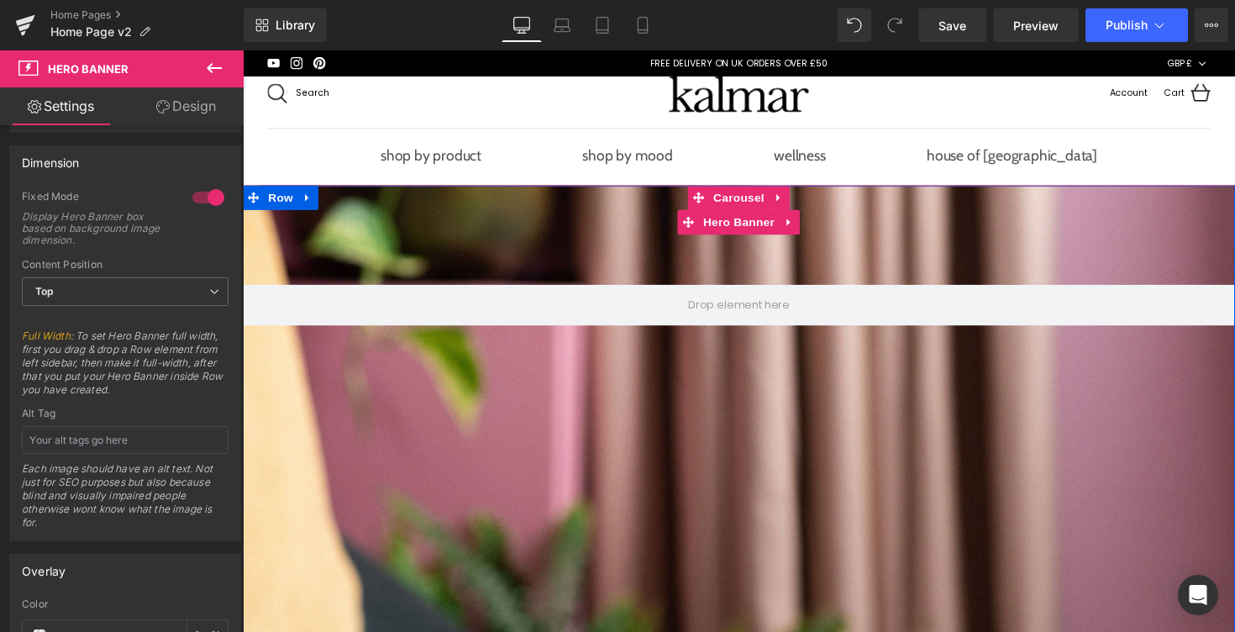
scroll to position [2, 0]
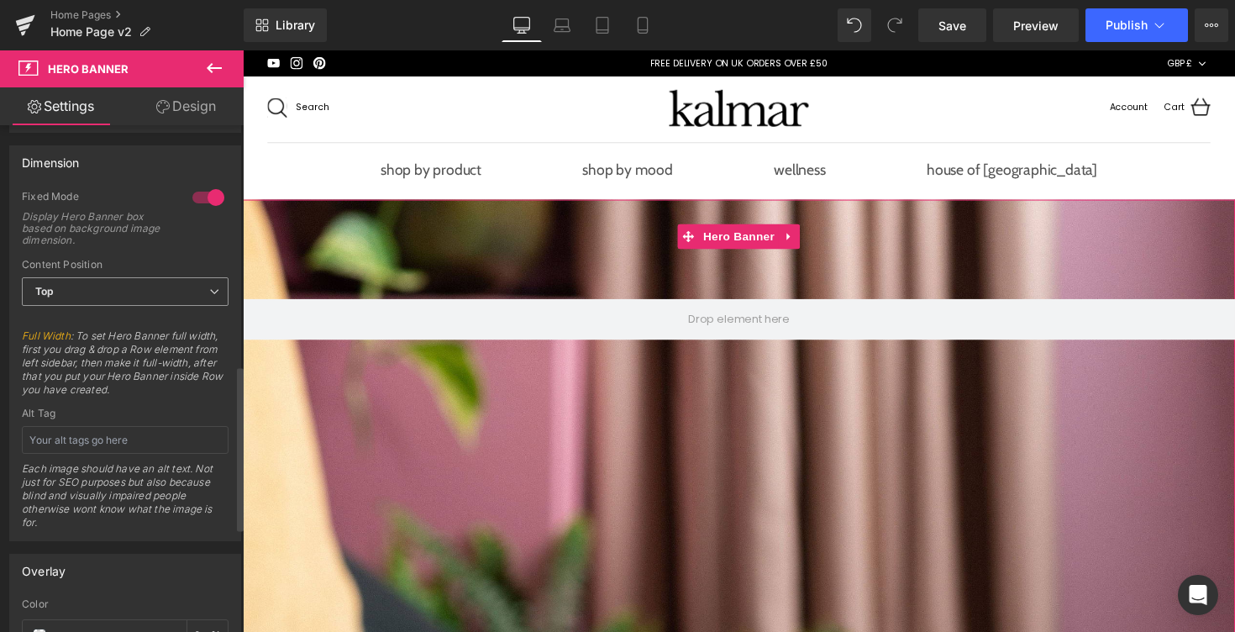
click at [158, 297] on span "Top" at bounding box center [125, 291] width 207 height 29
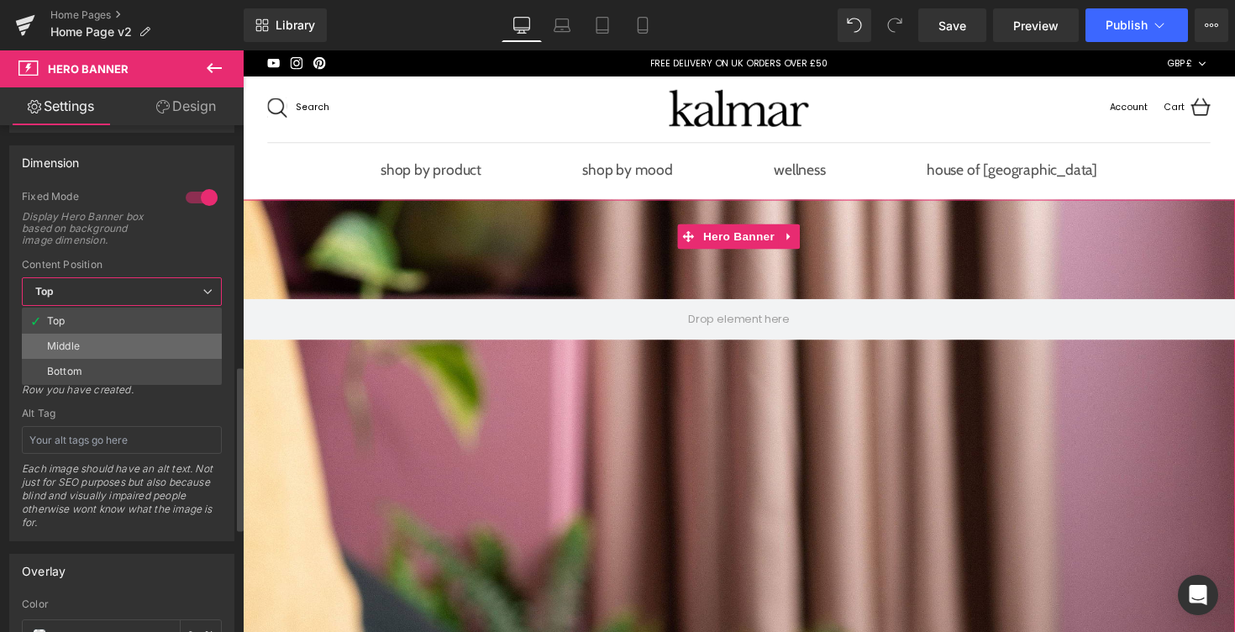
click at [143, 345] on li "Middle" at bounding box center [122, 346] width 200 height 25
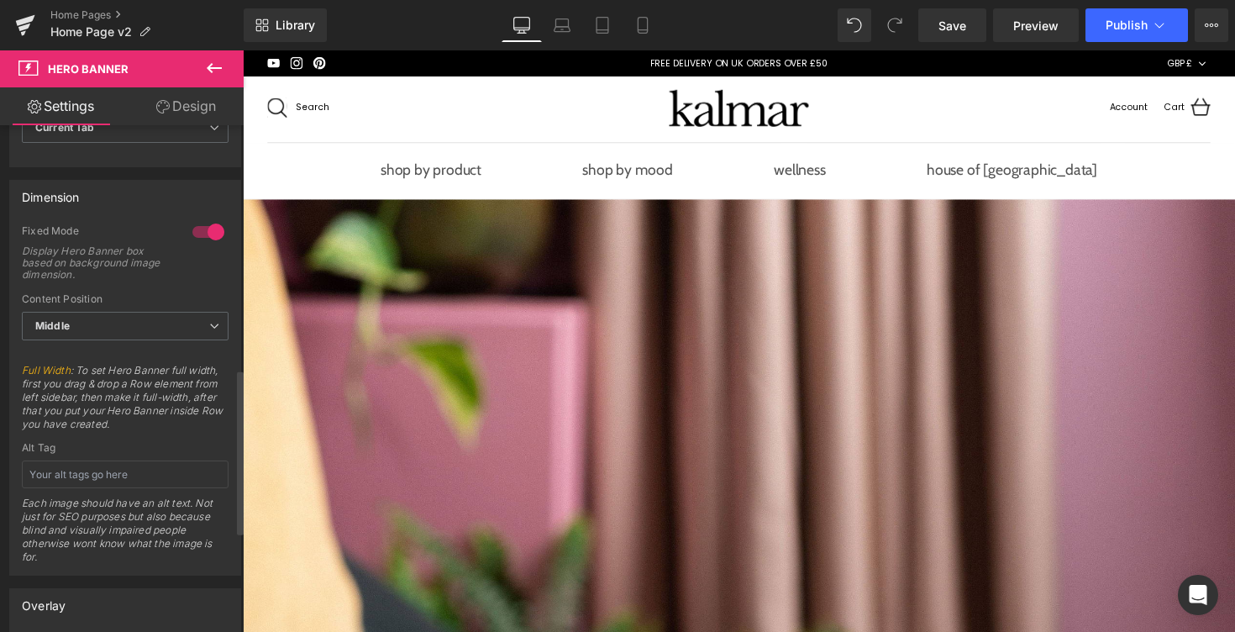
scroll to position [761, 0]
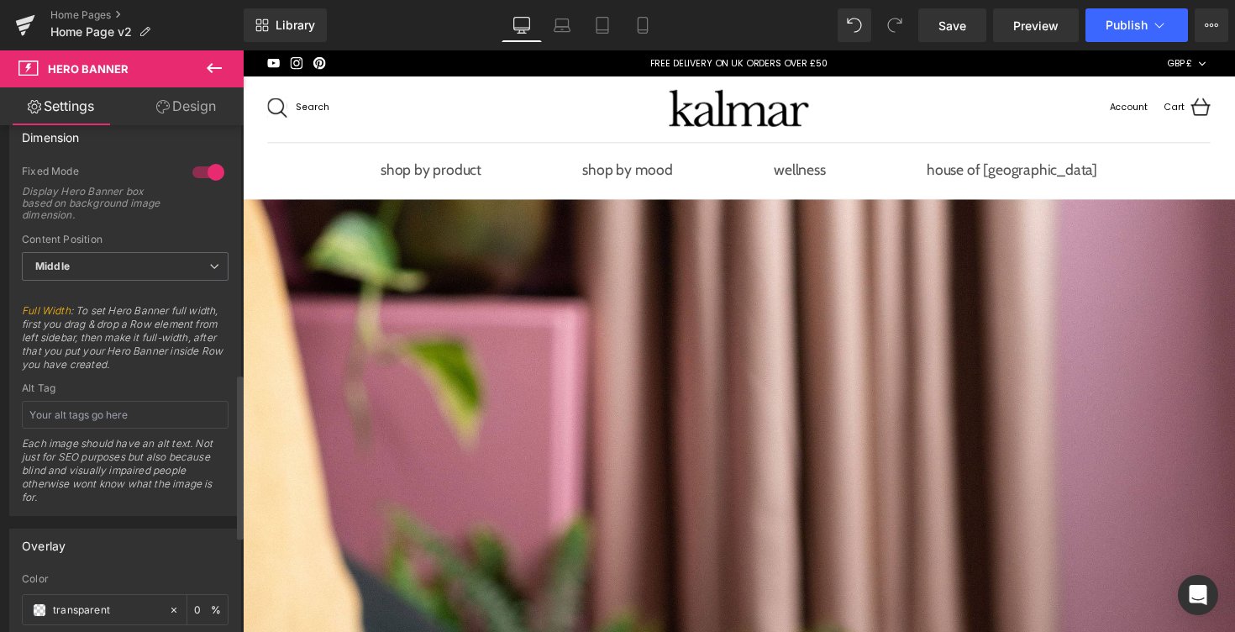
click at [205, 176] on div at bounding box center [208, 172] width 40 height 27
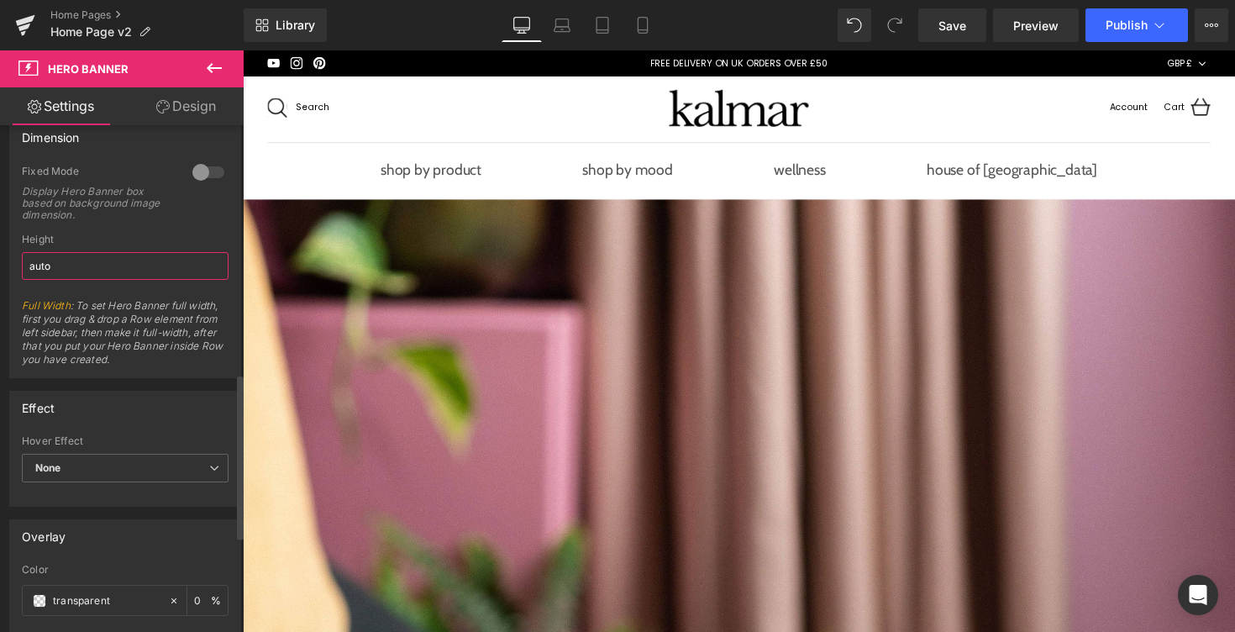
click at [142, 256] on input "auto" at bounding box center [125, 266] width 207 height 28
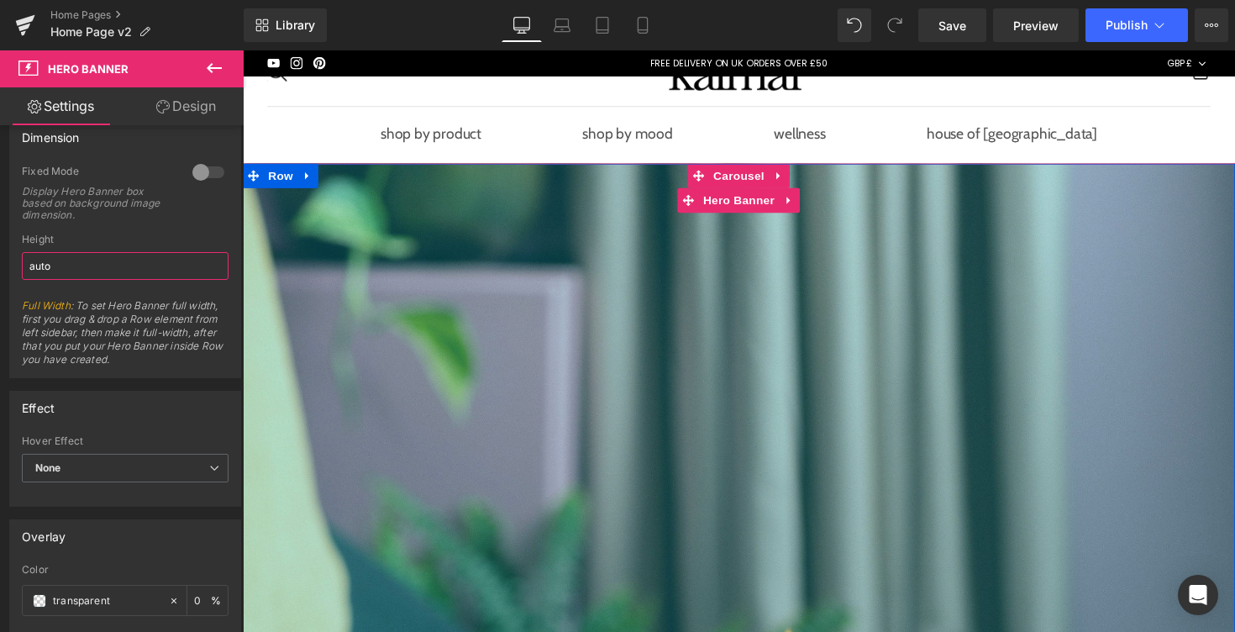
scroll to position [48, 0]
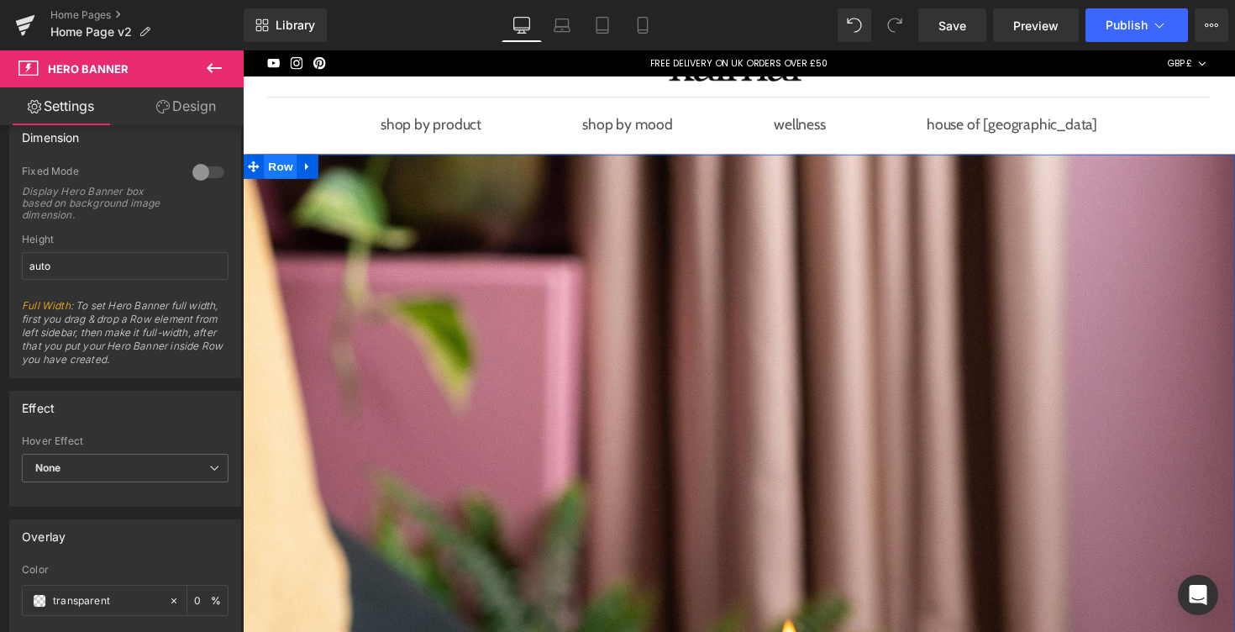
click at [283, 178] on span "Row" at bounding box center [282, 169] width 34 height 25
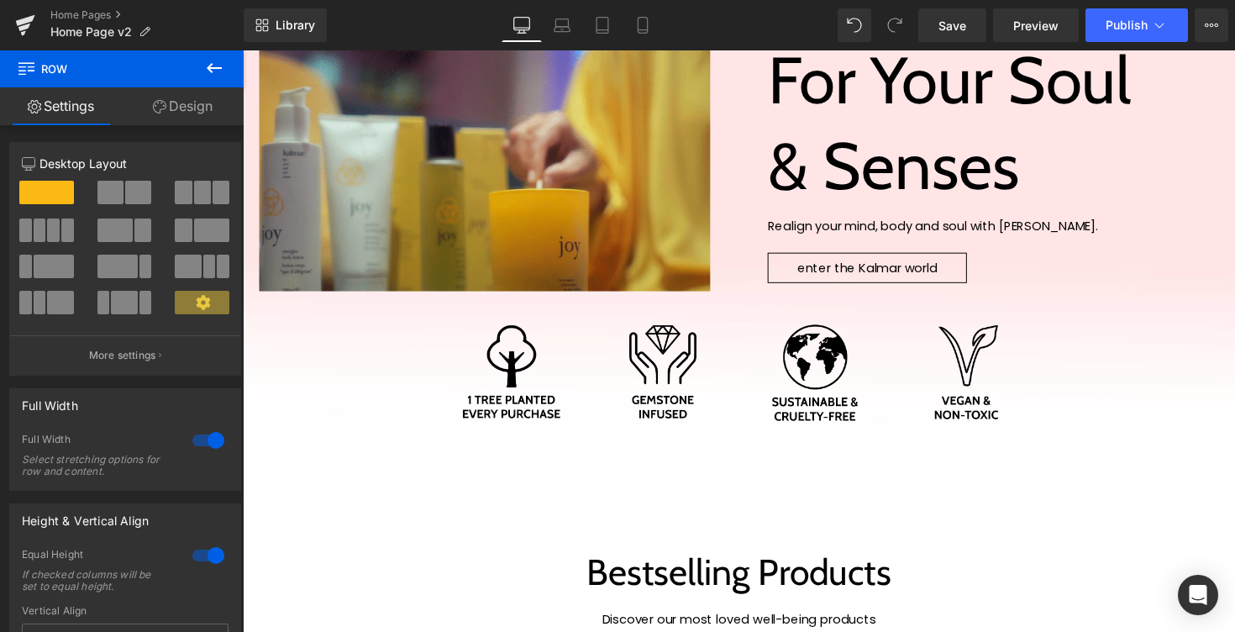
scroll to position [1188, 0]
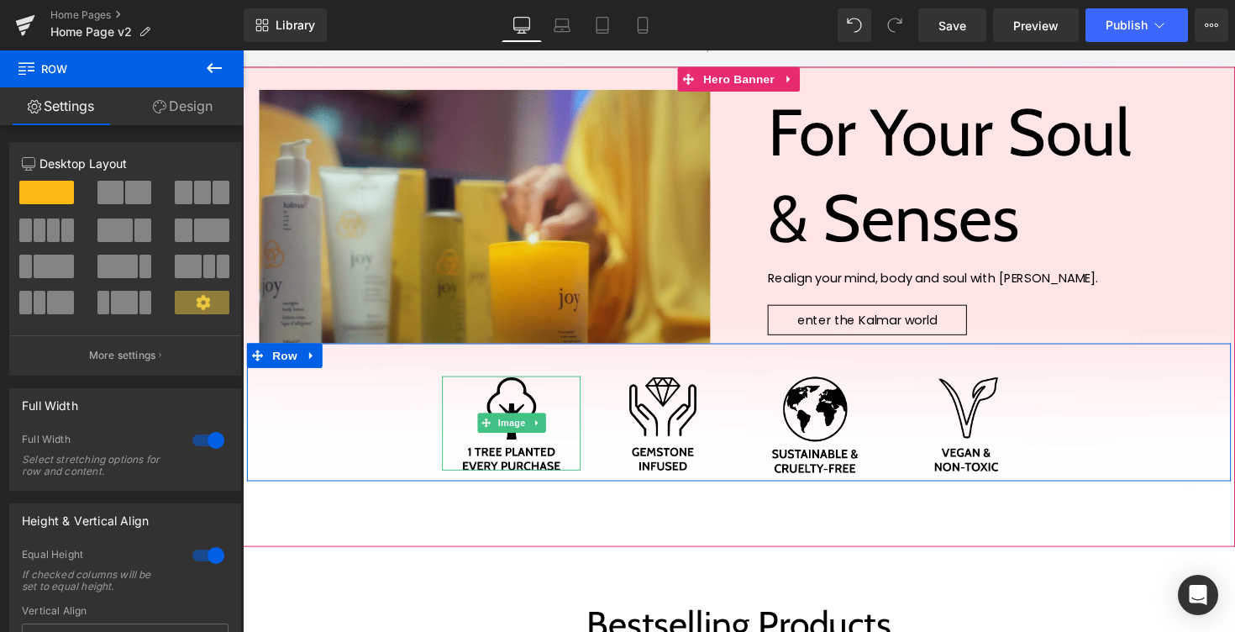
click at [471, 462] on img at bounding box center [517, 432] width 99 height 97
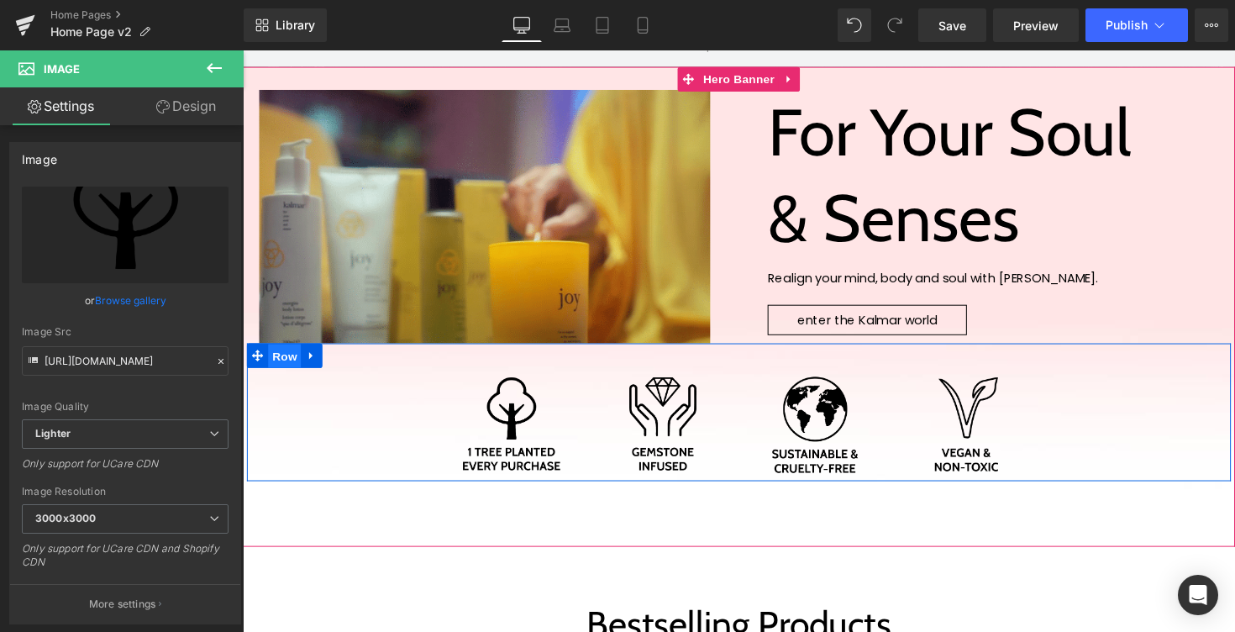
click at [288, 364] on span "Row" at bounding box center [286, 363] width 34 height 25
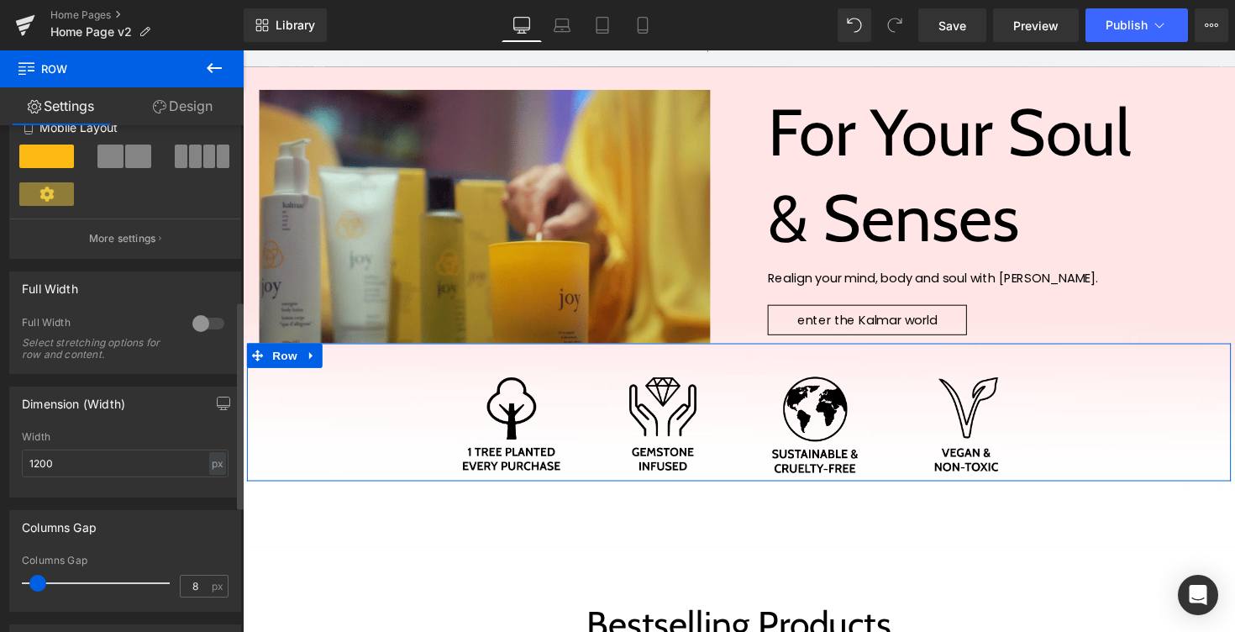
scroll to position [427, 0]
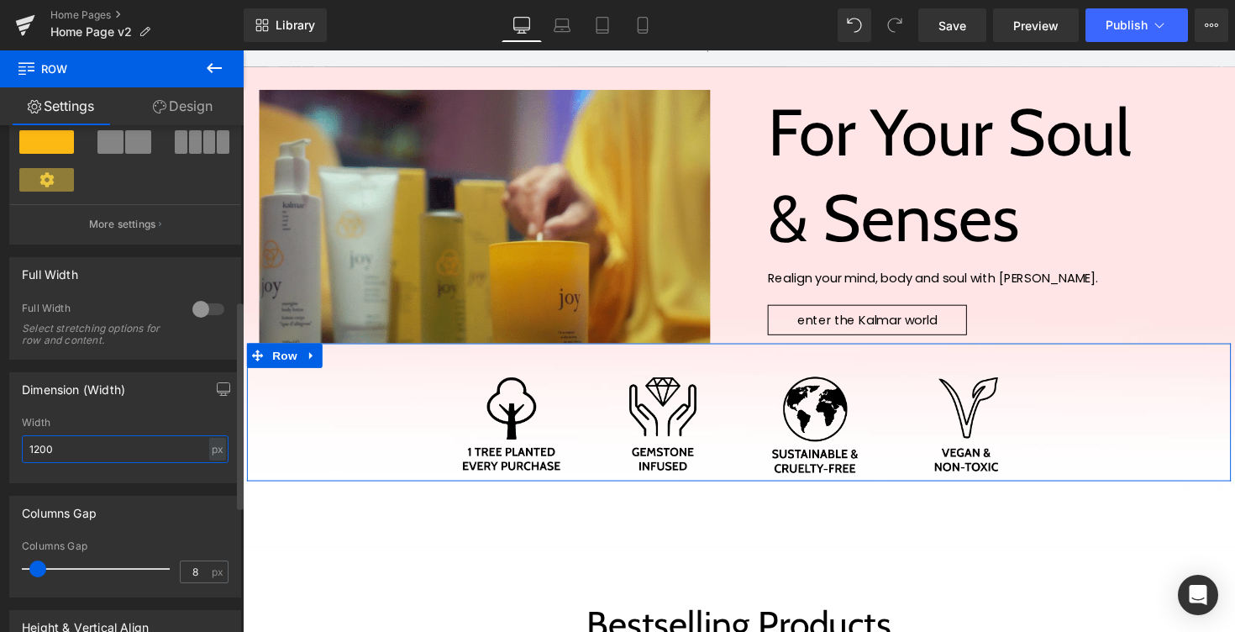
click at [75, 450] on input "1200" at bounding box center [125, 449] width 207 height 28
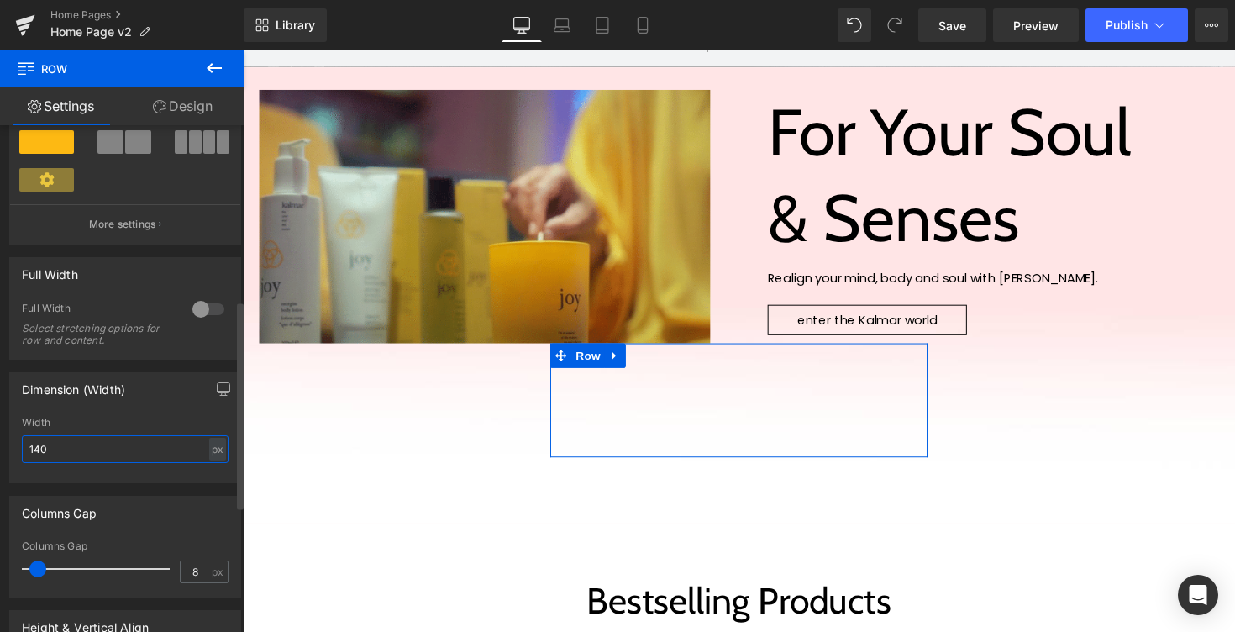
type input "1400"
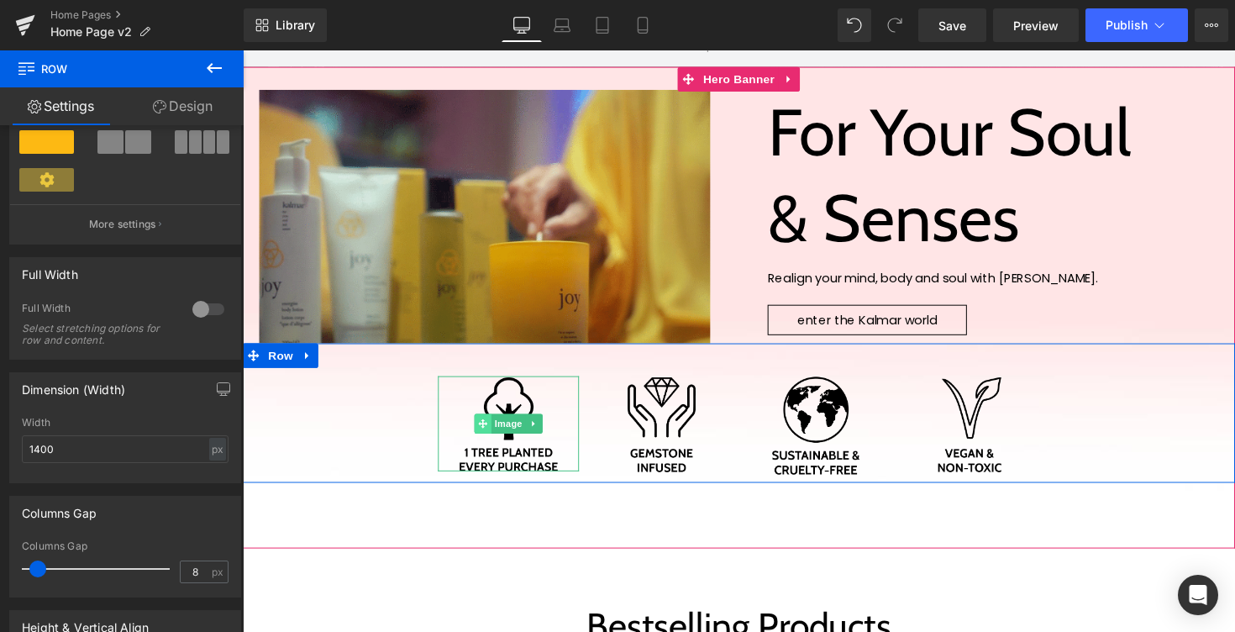
click at [488, 433] on icon at bounding box center [488, 432] width 9 height 9
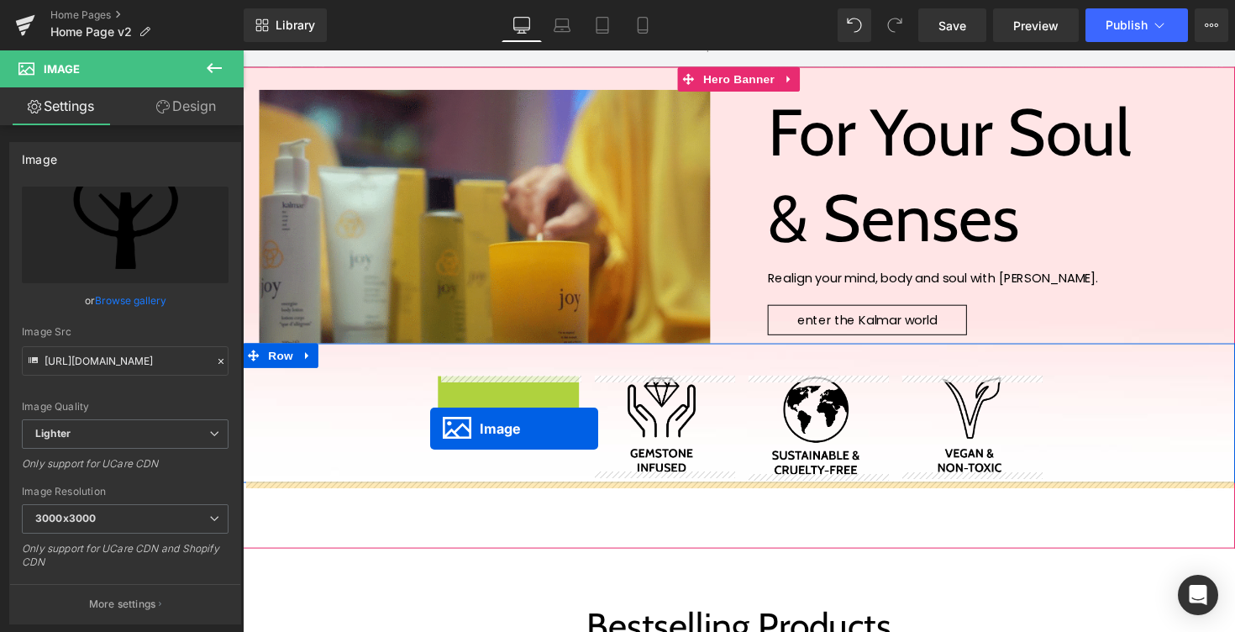
drag, startPoint x: 488, startPoint y: 433, endPoint x: 434, endPoint y: 438, distance: 54.0
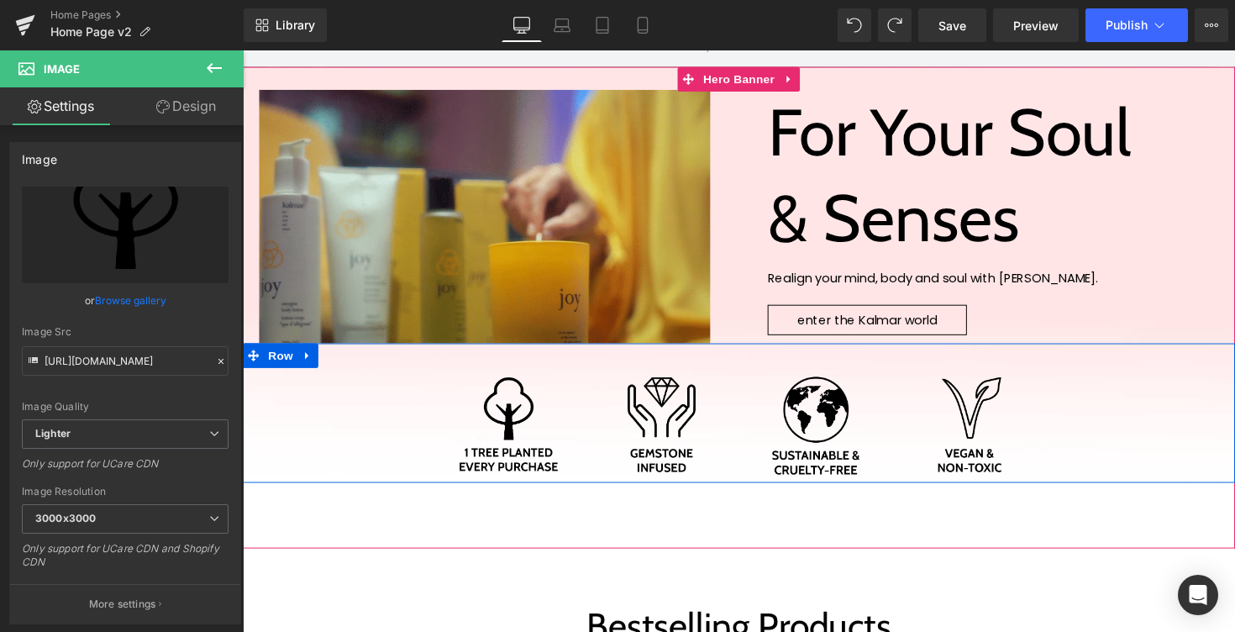
click at [411, 400] on div "Image Image Image Image Row" at bounding box center [751, 421] width 1017 height 143
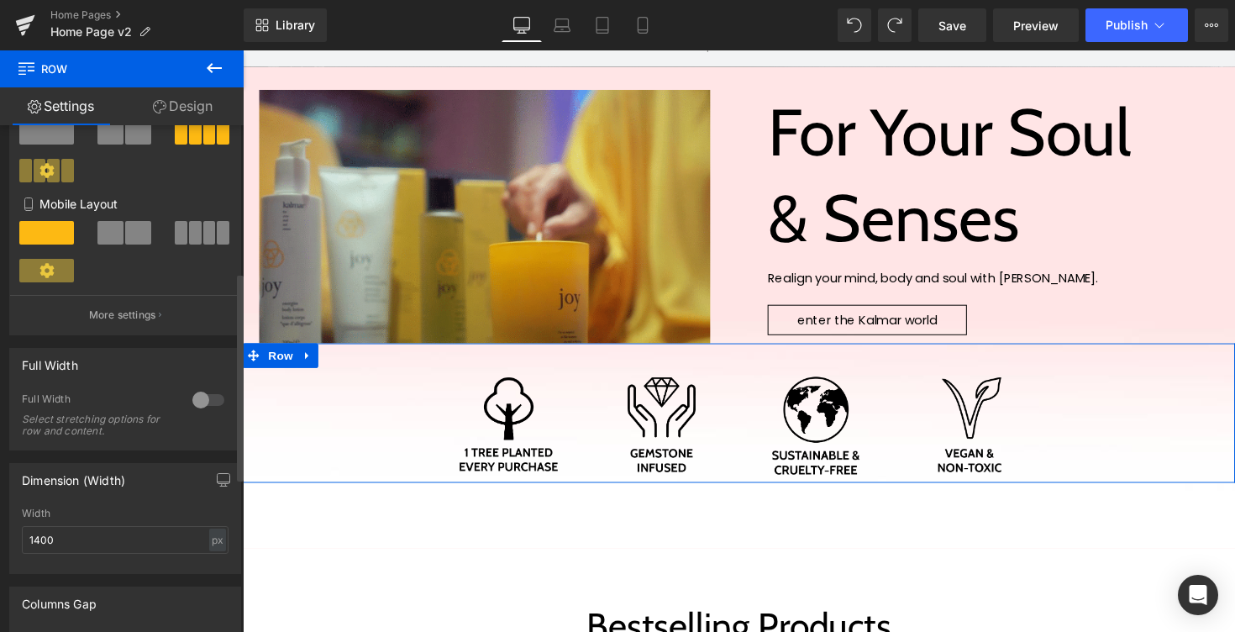
scroll to position [412, 0]
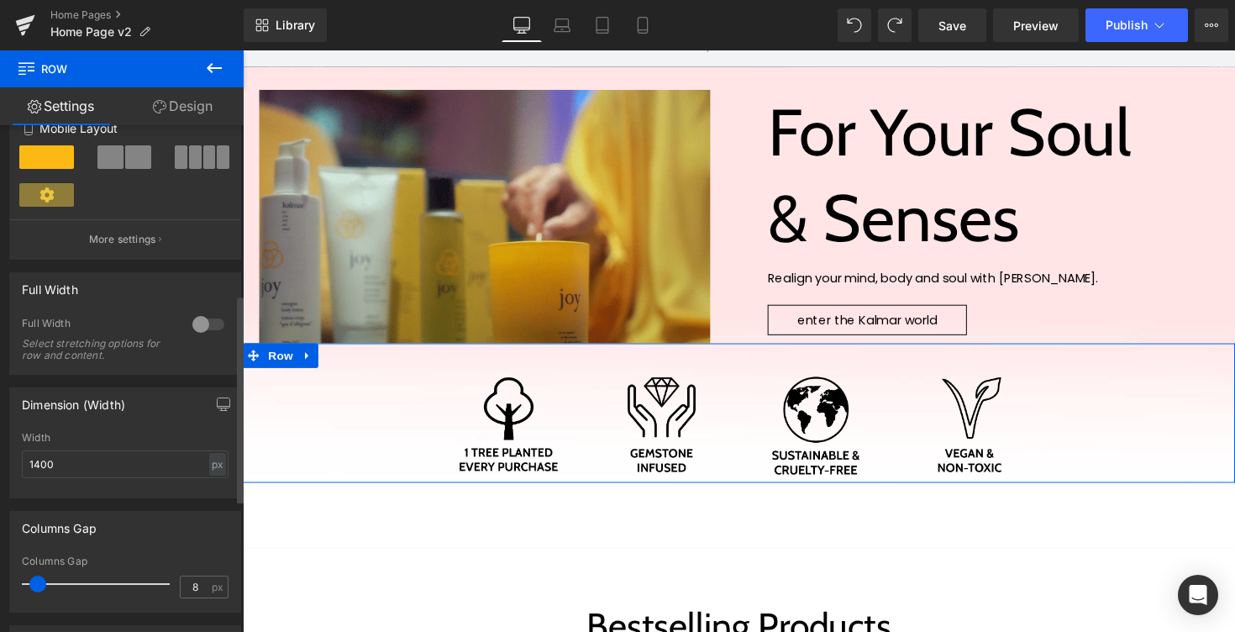
click at [189, 329] on div at bounding box center [208, 324] width 40 height 27
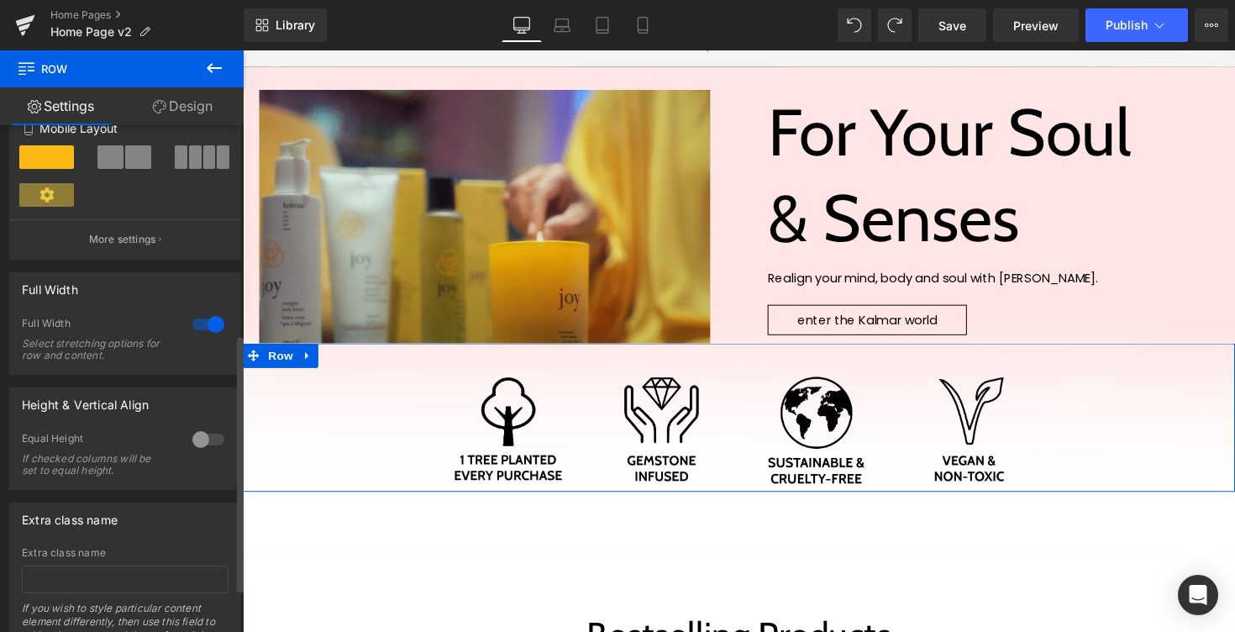
click at [189, 329] on div at bounding box center [208, 324] width 40 height 27
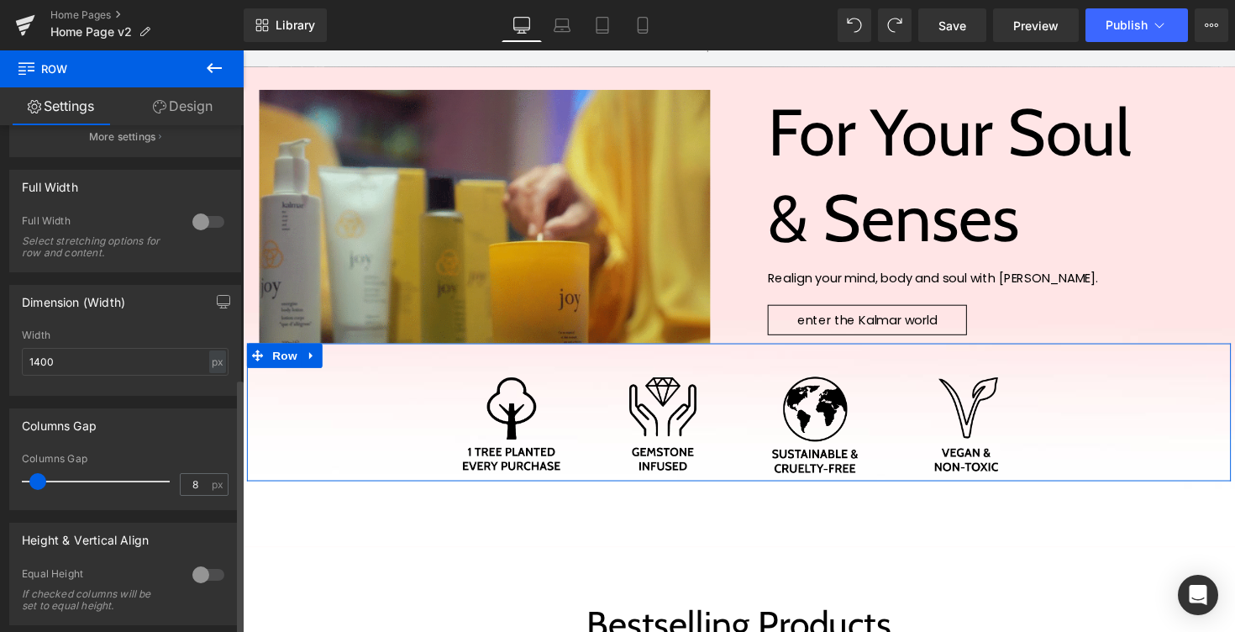
scroll to position [515, 0]
click at [69, 351] on input "1400" at bounding box center [125, 361] width 207 height 28
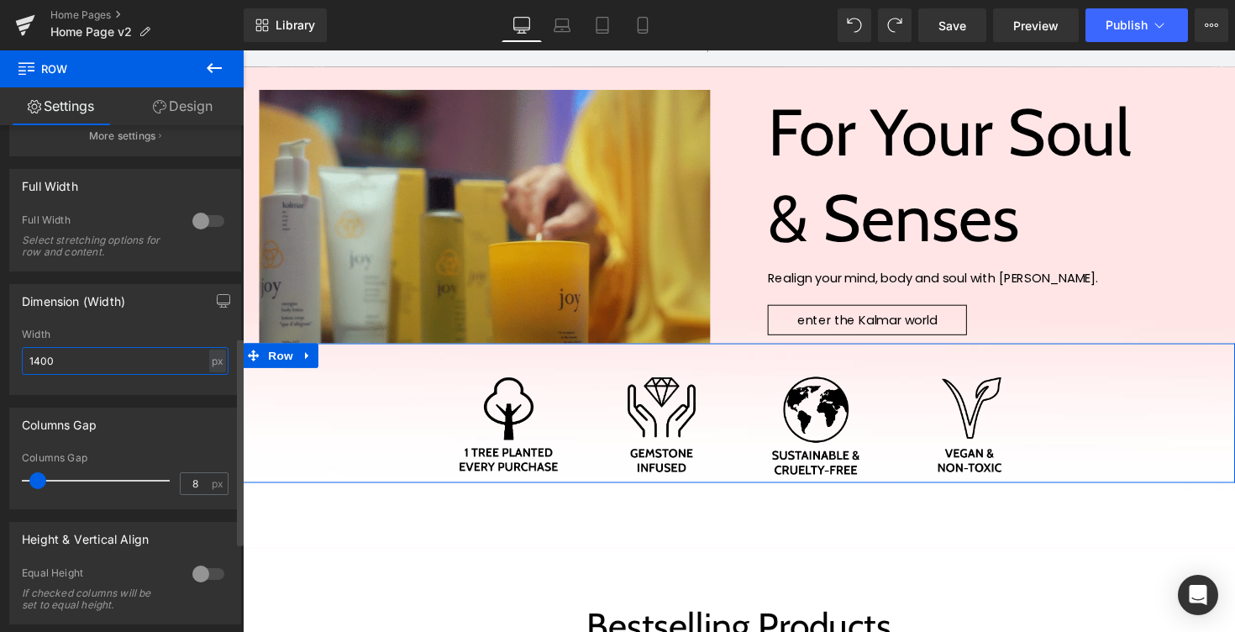
type input "1400"
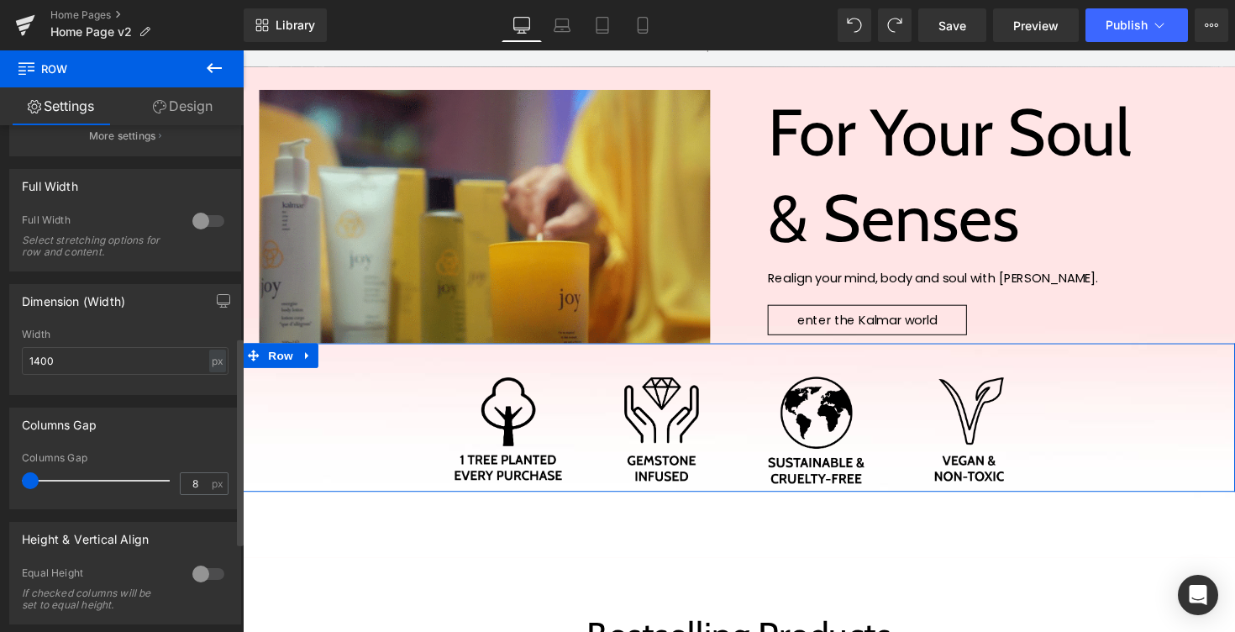
drag, startPoint x: 39, startPoint y: 487, endPoint x: 15, endPoint y: 487, distance: 23.5
click at [15, 487] on div "8px Columns Gap 8 px" at bounding box center [125, 480] width 230 height 56
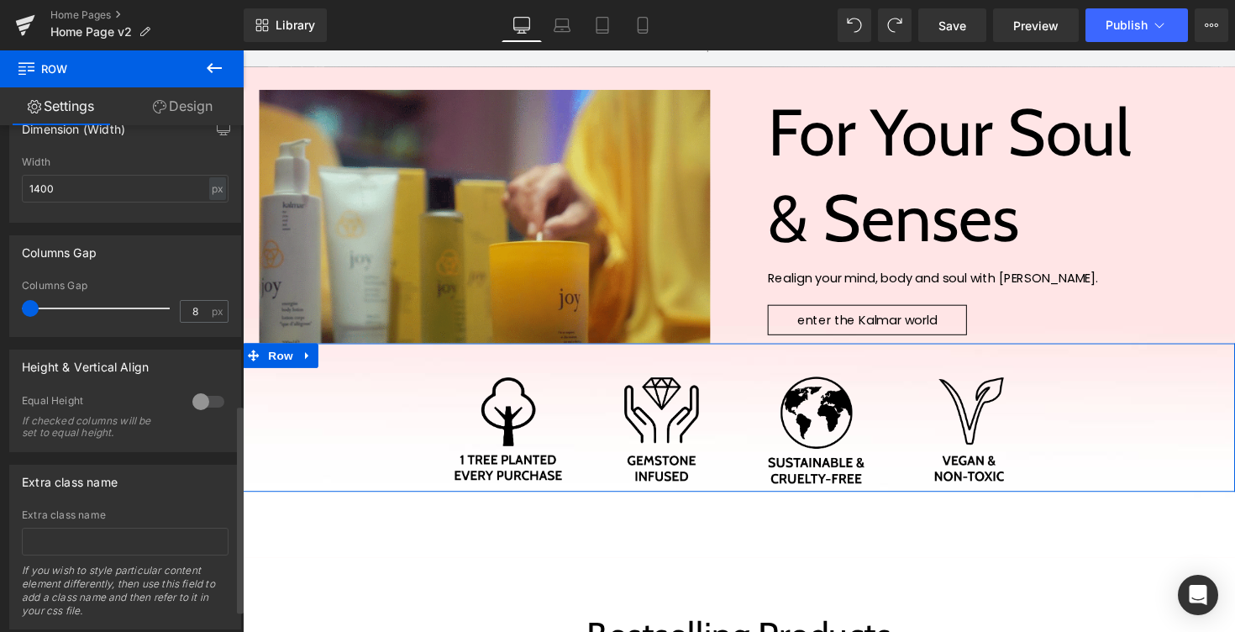
scroll to position [689, 0]
click at [192, 410] on div at bounding box center [208, 400] width 40 height 27
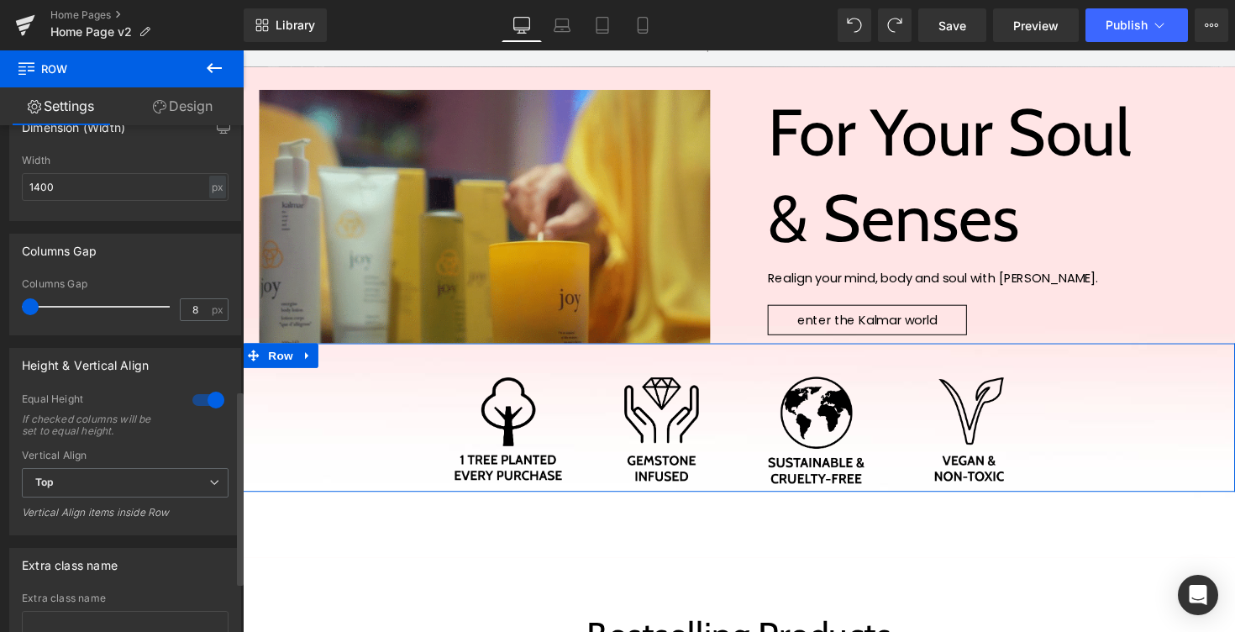
click at [192, 410] on div at bounding box center [208, 400] width 40 height 27
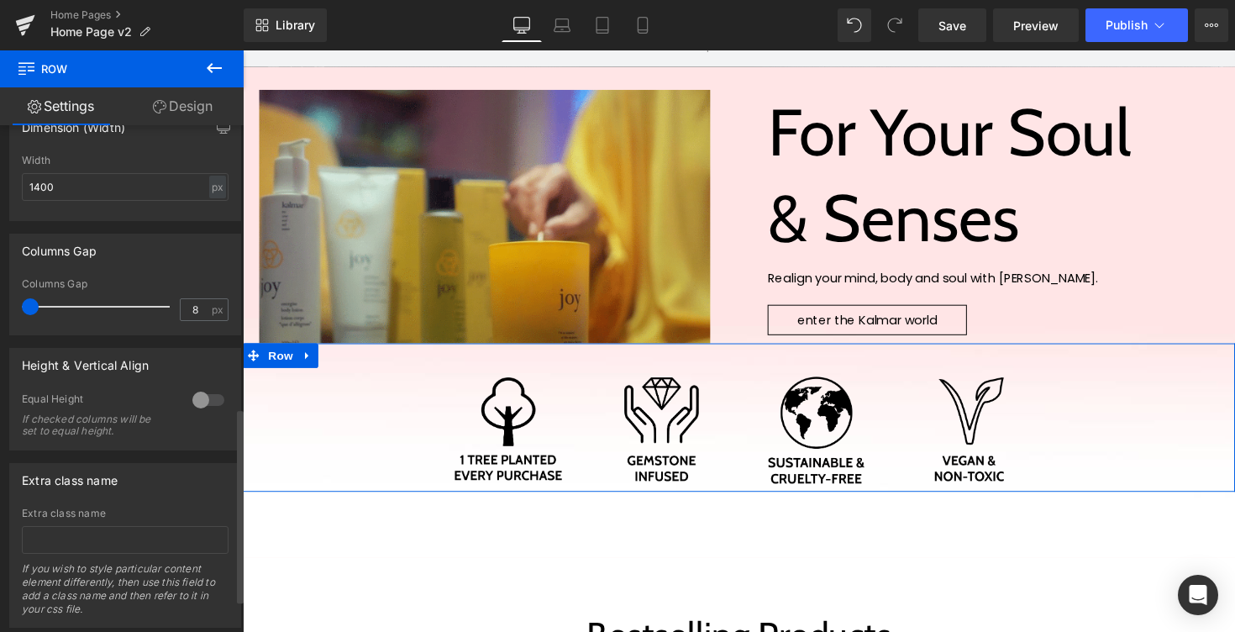
scroll to position [735, 0]
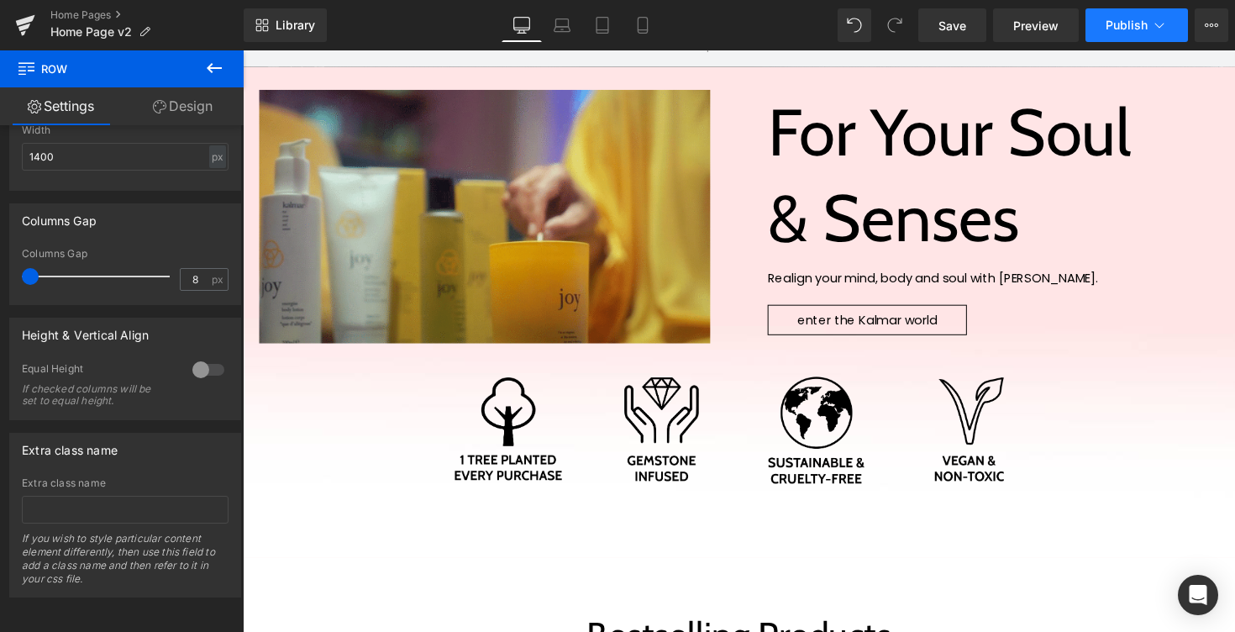
click at [1138, 28] on span "Publish" at bounding box center [1127, 24] width 42 height 13
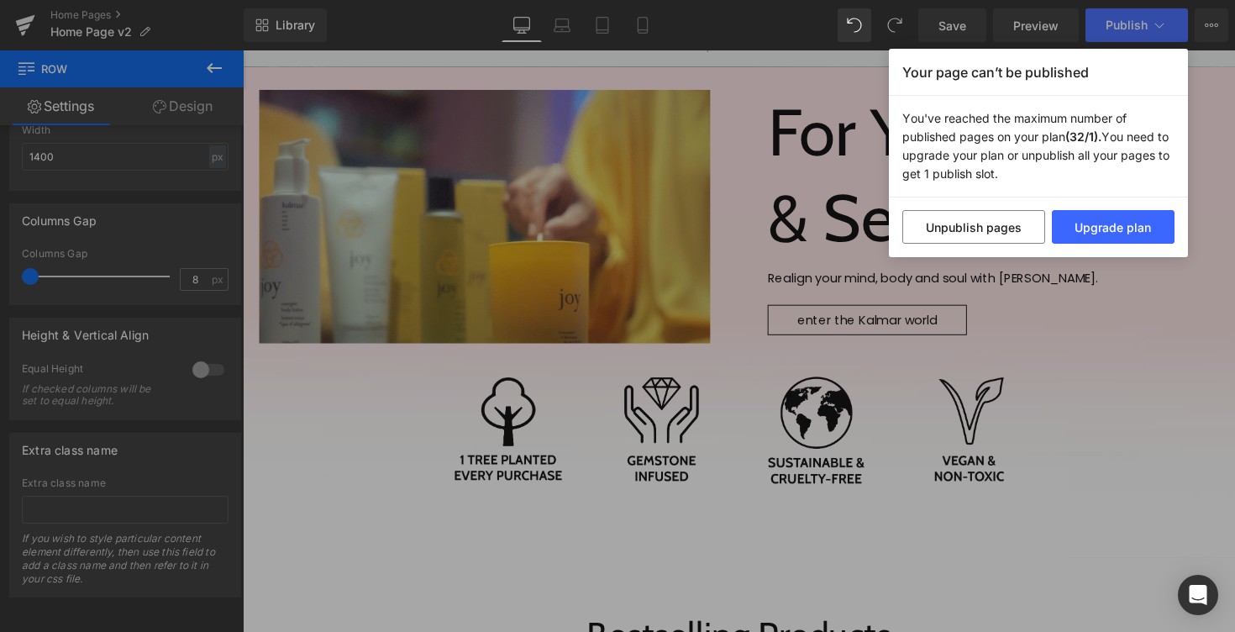
click at [1089, 379] on div "Your page can’t be published You've reached the maximum number of published pag…" at bounding box center [617, 316] width 1235 height 632
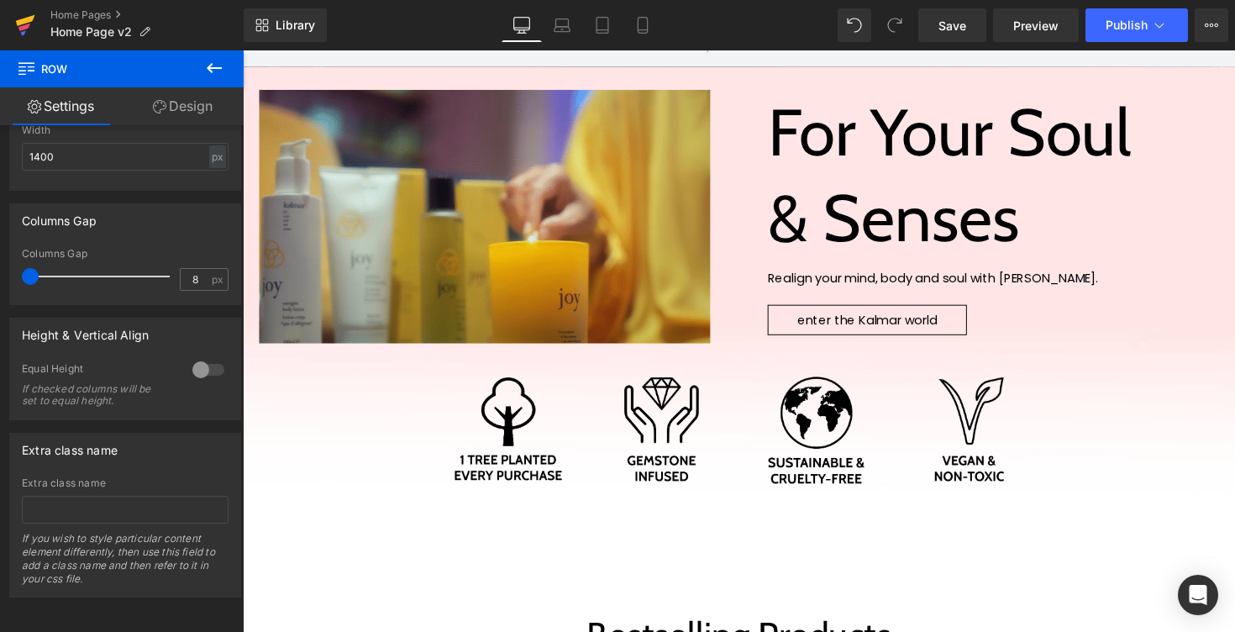
click at [23, 29] on icon at bounding box center [24, 28] width 12 height 8
